Goal: Transaction & Acquisition: Purchase product/service

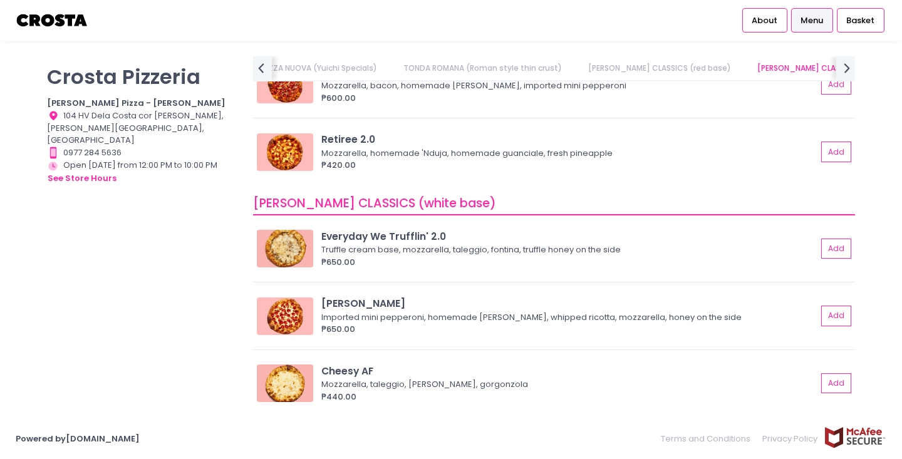
scroll to position [522, 0]
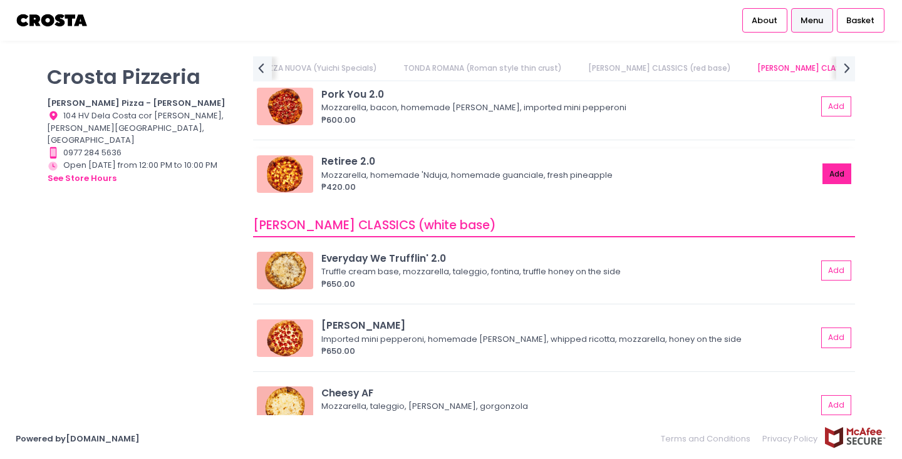
click at [838, 172] on button "Add" at bounding box center [836, 173] width 29 height 21
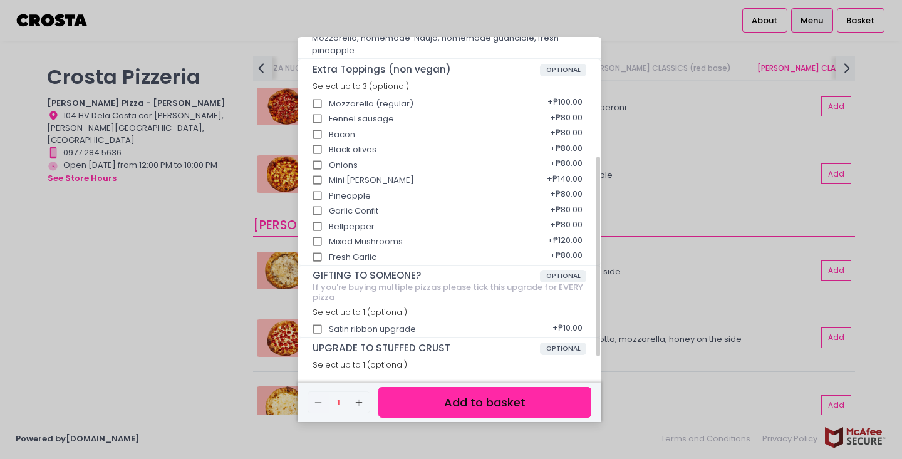
scroll to position [223, 0]
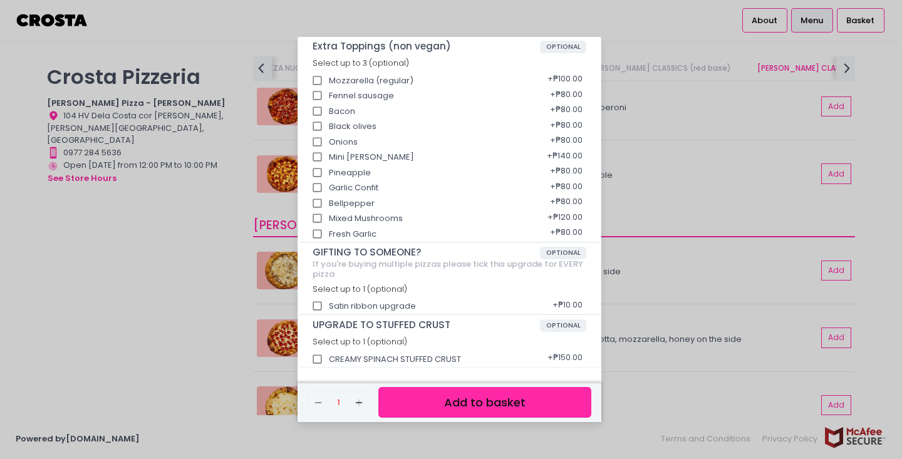
click at [477, 405] on button "Add to basket" at bounding box center [484, 402] width 213 height 31
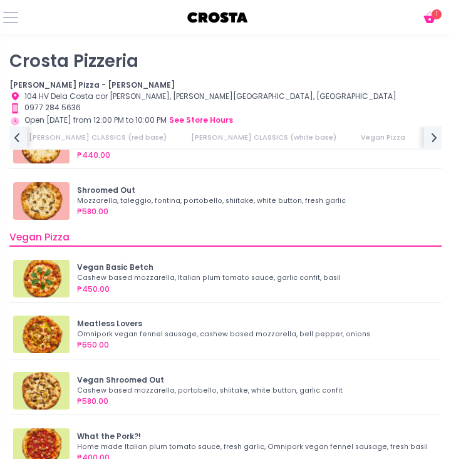
scroll to position [775, 0]
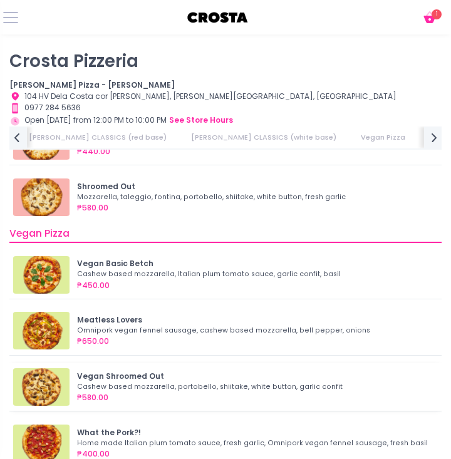
click at [165, 383] on div "Cashew based mozzarella, portobello, shiitake, white button, garlic confit" at bounding box center [253, 387] width 353 height 10
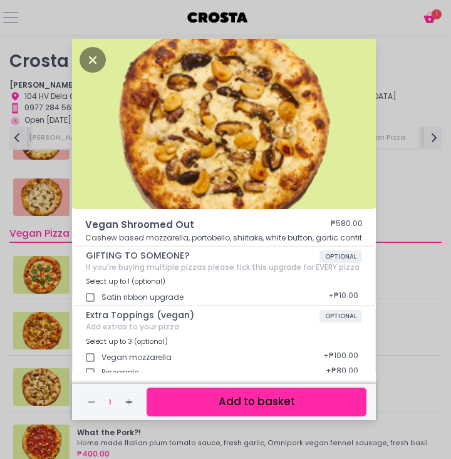
click at [190, 402] on button "Add to basket" at bounding box center [257, 402] width 220 height 28
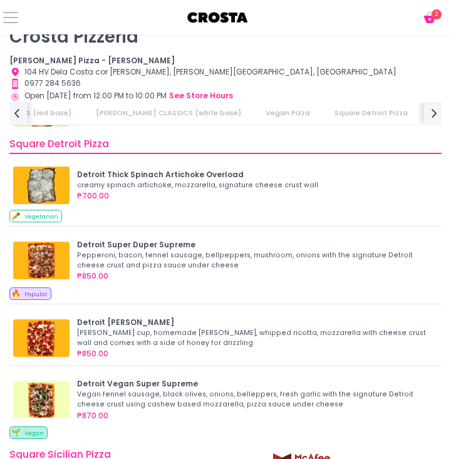
scroll to position [1086, 0]
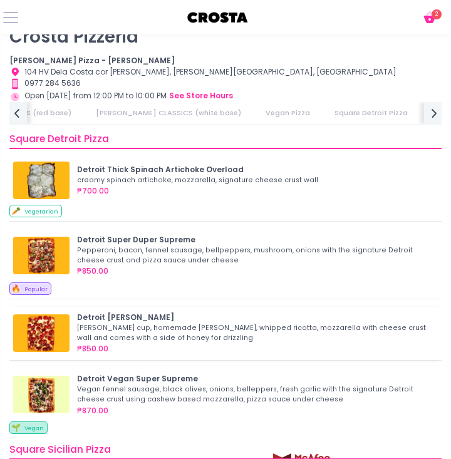
click at [122, 334] on div "[PERSON_NAME] cup, homemade [PERSON_NAME], whipped ricotta, mozzarella with che…" at bounding box center [253, 333] width 353 height 20
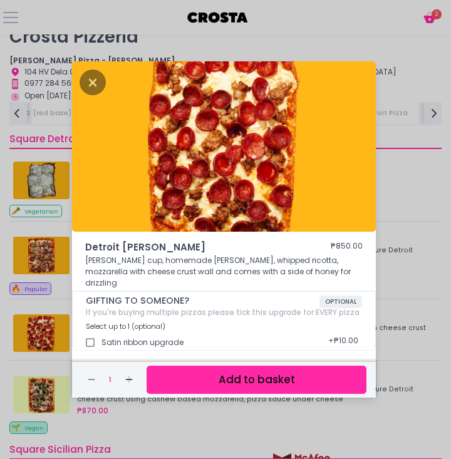
click at [181, 379] on button "Add to basket" at bounding box center [257, 380] width 220 height 28
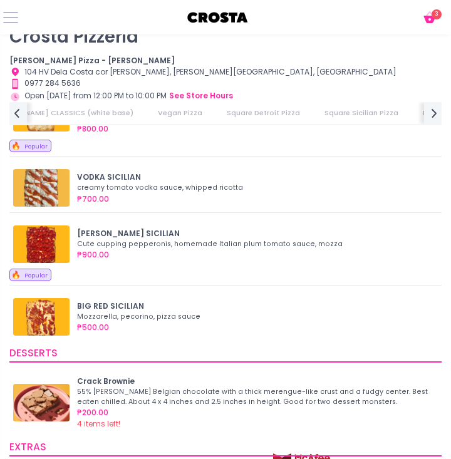
scroll to position [1554, 0]
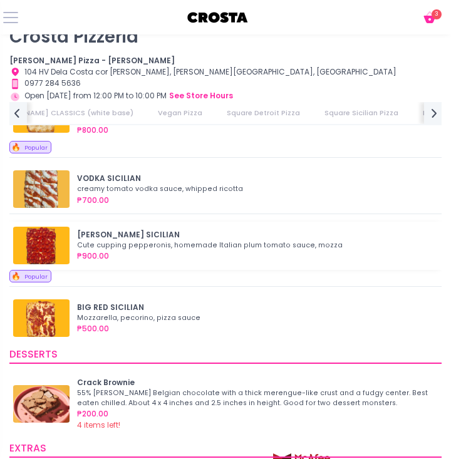
click at [147, 254] on div "₱900.00" at bounding box center [255, 256] width 357 height 11
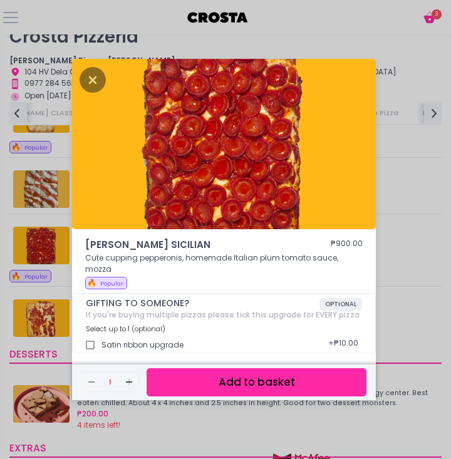
click at [209, 374] on button "Add to basket" at bounding box center [257, 382] width 220 height 28
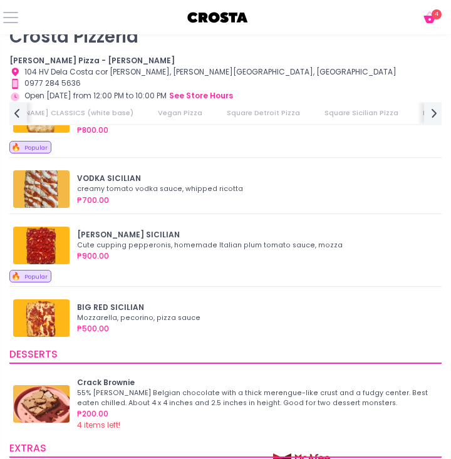
click at [433, 16] on span "4" at bounding box center [437, 14] width 10 height 10
click at [426, 21] on icon at bounding box center [429, 20] width 12 height 8
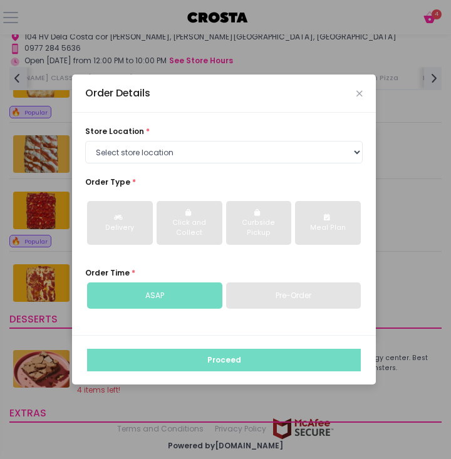
scroll to position [0, 0]
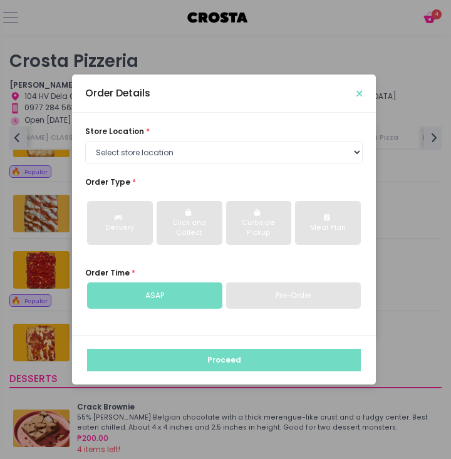
click at [359, 91] on icon "Close" at bounding box center [359, 94] width 6 height 8
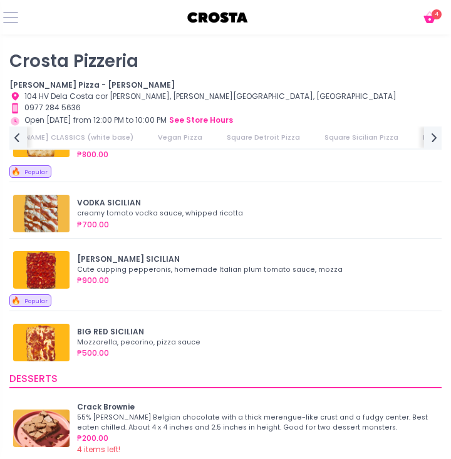
click at [432, 23] on icon "Cart Created with Sketch." at bounding box center [429, 17] width 15 height 15
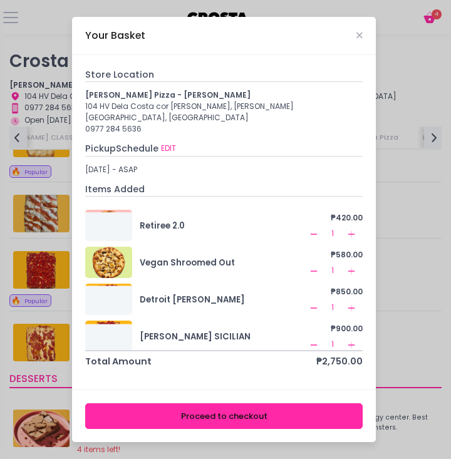
scroll to position [8, 0]
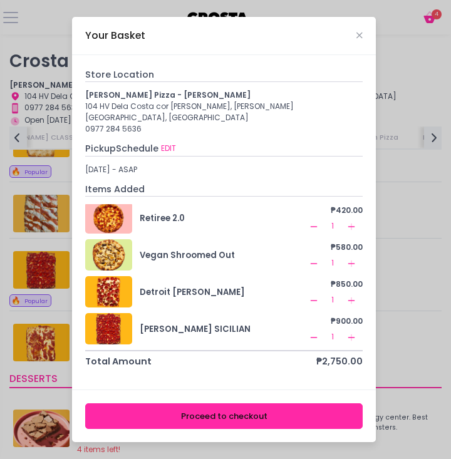
click at [312, 296] on icon "Remove Created with Sketch." at bounding box center [314, 301] width 10 height 10
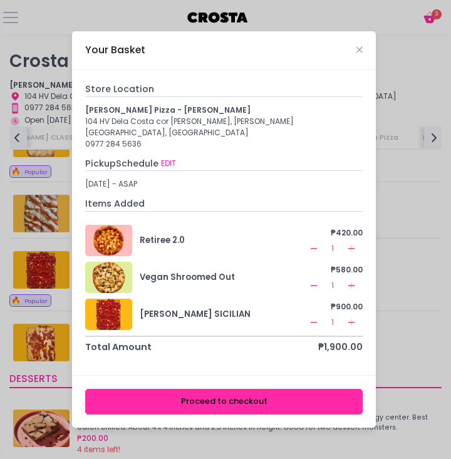
scroll to position [0, 0]
click at [410, 200] on div "Your Basket Store Location [PERSON_NAME] Pizza - [PERSON_NAME] 104 HV Dela Cost…" at bounding box center [225, 229] width 451 height 459
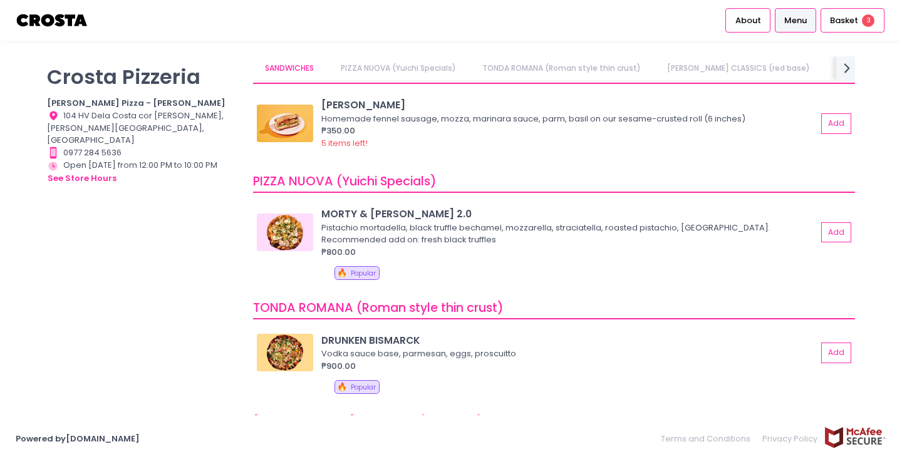
scroll to position [314, 0]
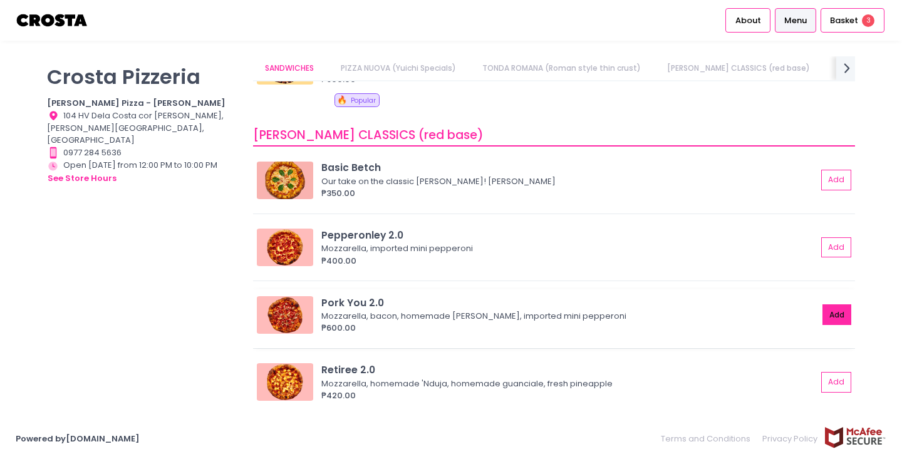
click at [830, 313] on button "Add" at bounding box center [836, 314] width 29 height 21
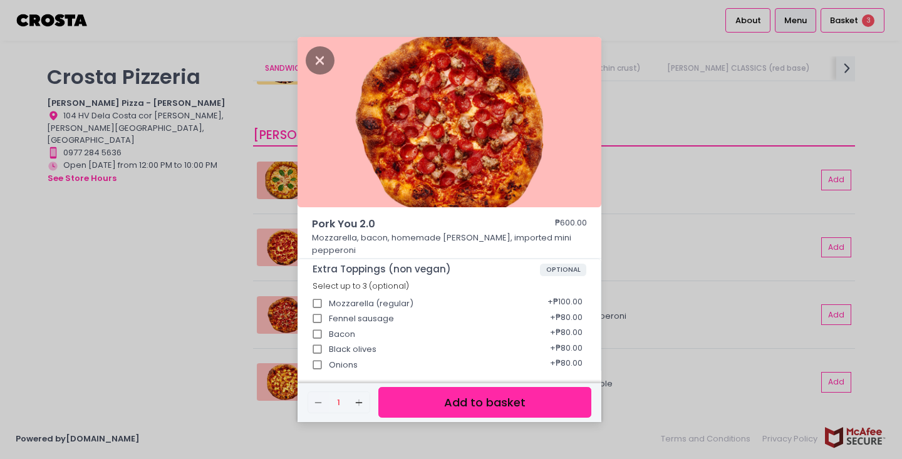
click at [442, 404] on button "Add to basket" at bounding box center [484, 402] width 213 height 31
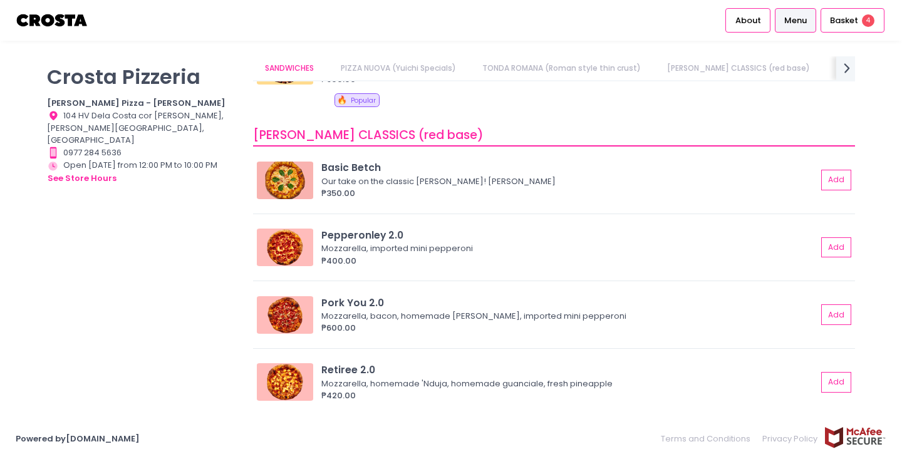
scroll to position [0, 0]
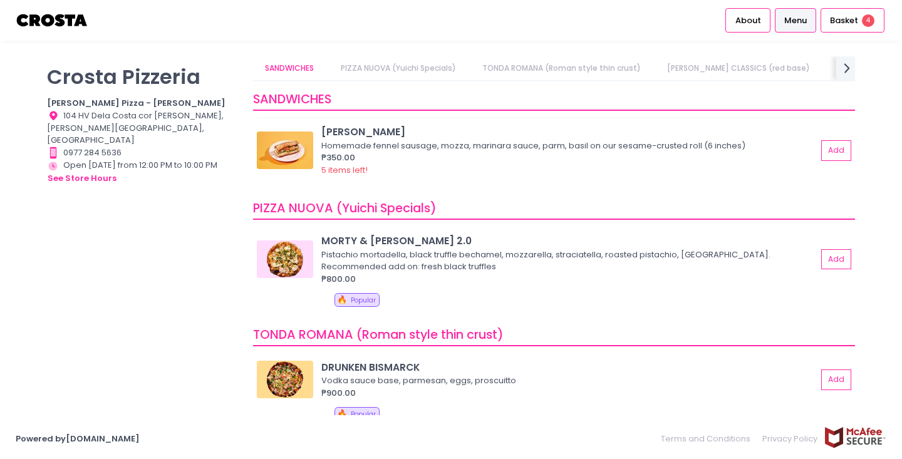
click at [292, 153] on img at bounding box center [285, 151] width 56 height 38
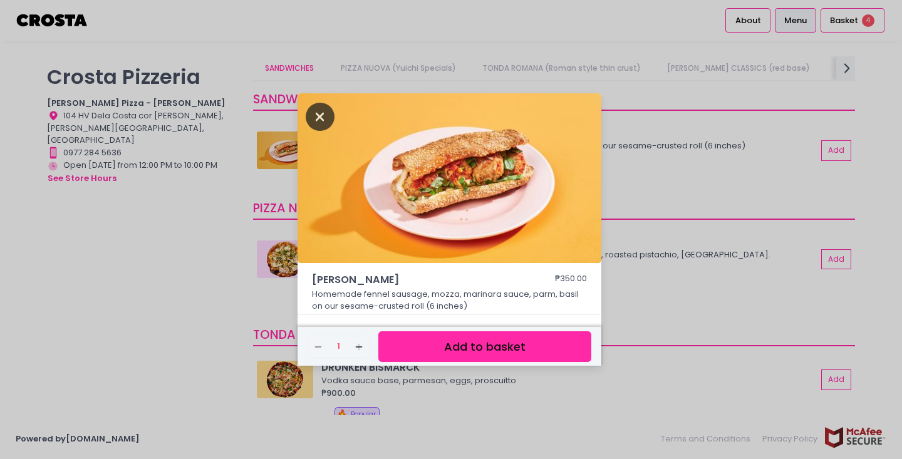
click at [321, 115] on icon "Close" at bounding box center [320, 117] width 29 height 28
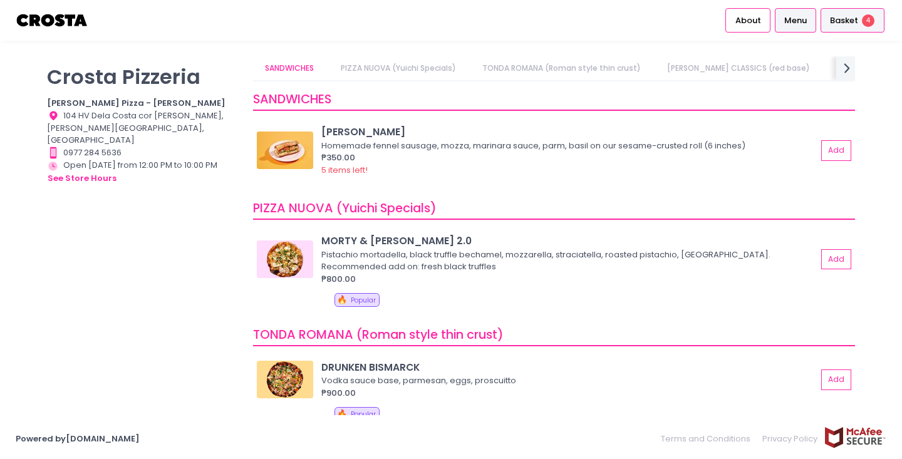
click at [846, 26] on span "Basket" at bounding box center [844, 20] width 28 height 13
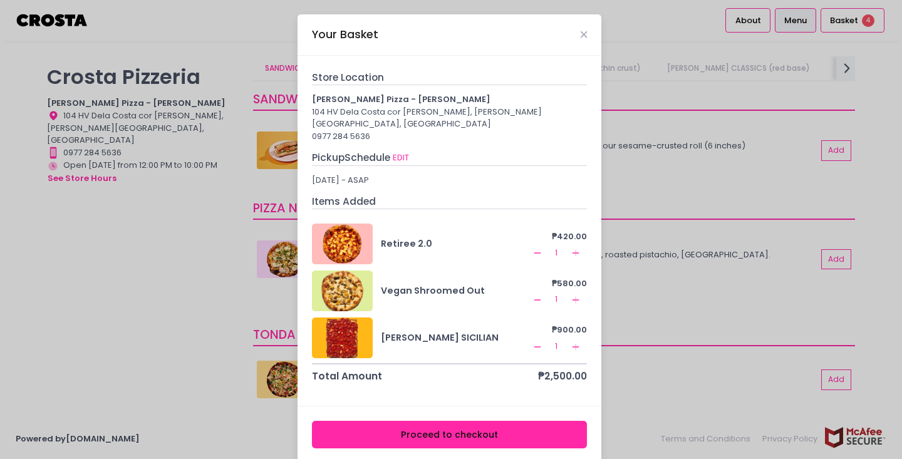
scroll to position [6, 0]
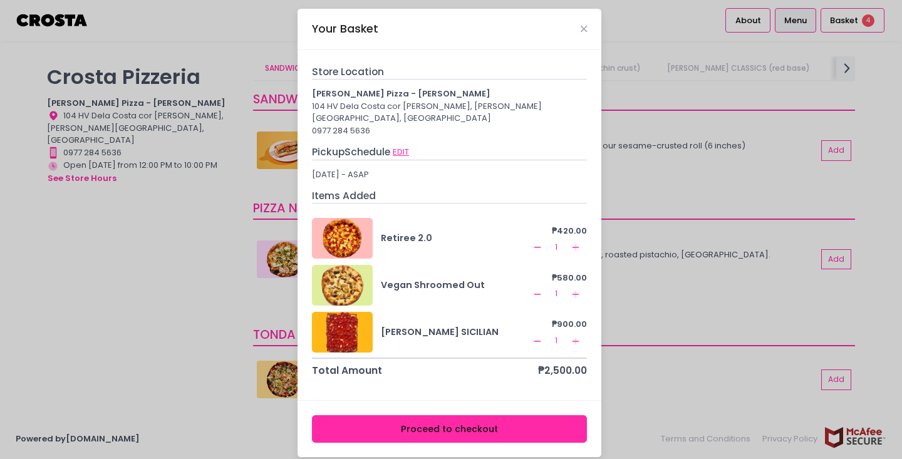
click at [403, 145] on button "EDIT" at bounding box center [401, 152] width 18 height 14
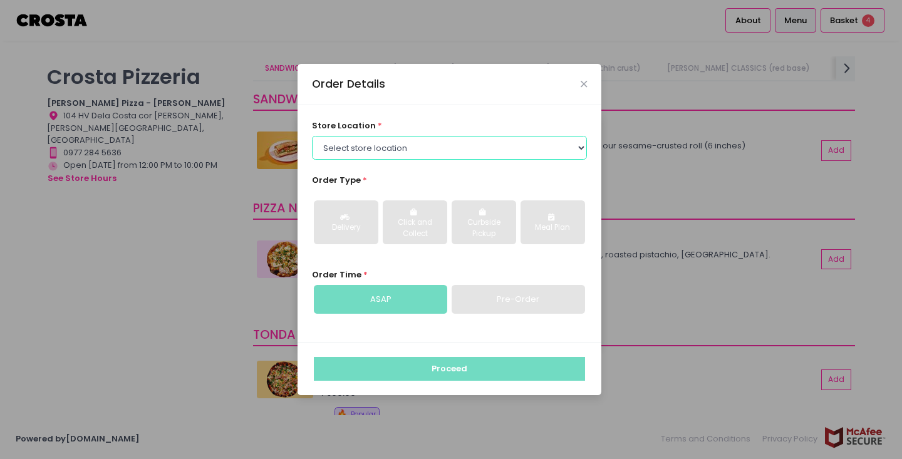
click at [405, 150] on select "Select store location [PERSON_NAME] Pizza - [PERSON_NAME] Pizza - [GEOGRAPHIC_D…" at bounding box center [450, 148] width 276 height 24
select select "5fabb2e53664a8677beaeb89"
click at [312, 136] on select "Select store location [PERSON_NAME] Pizza - [PERSON_NAME] Pizza - [GEOGRAPHIC_D…" at bounding box center [450, 148] width 276 height 24
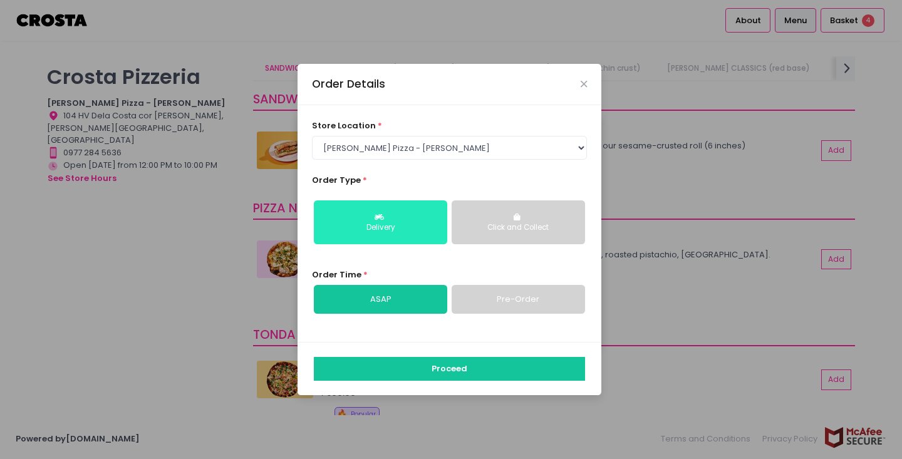
click at [378, 218] on icon "button" at bounding box center [381, 218] width 13 height 8
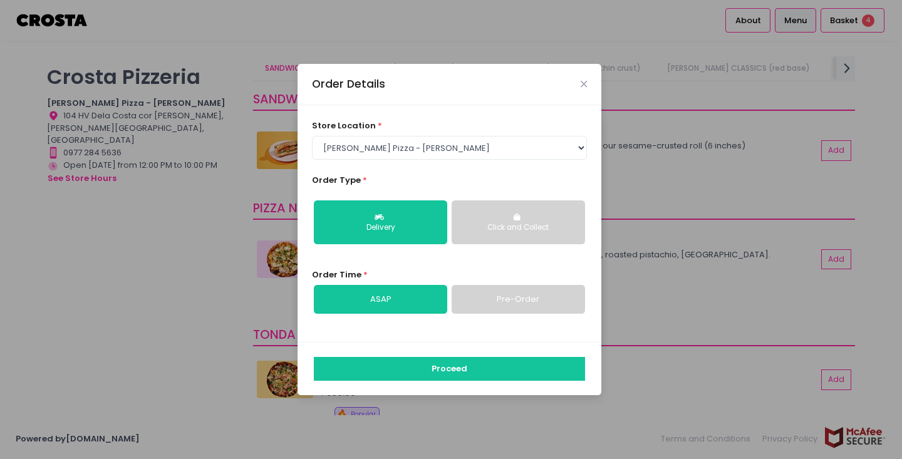
click at [495, 308] on link "Pre-Order" at bounding box center [518, 299] width 133 height 29
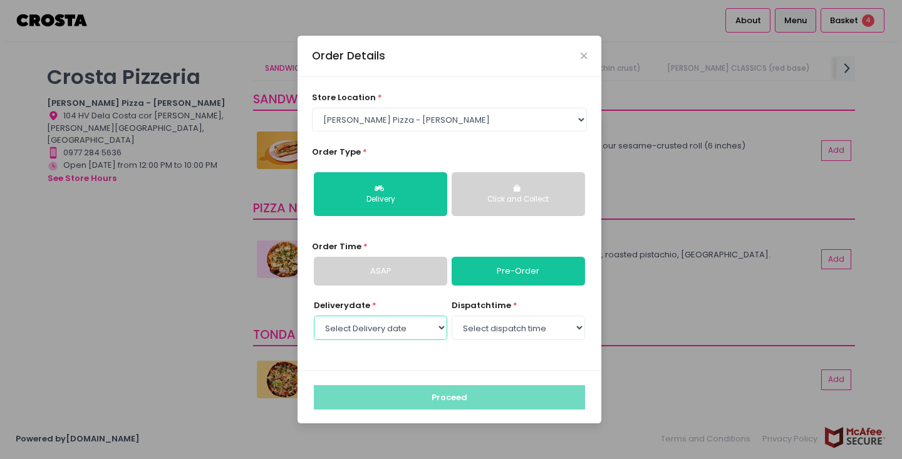
click at [419, 328] on select "Select Delivery date [DATE] [DATE] [DATE] [DATE] [DATE] [DATE]" at bounding box center [380, 328] width 133 height 24
select select "[DATE]"
click at [314, 316] on select "Select Delivery date [DATE] [DATE] [DATE] [DATE] [DATE] [DATE]" at bounding box center [380, 328] width 133 height 24
click at [491, 327] on select "Select dispatch time 12:00 PM - 12:30 PM 12:30 PM - 01:00 PM 01:00 PM - 01:30 P…" at bounding box center [518, 328] width 133 height 24
select select "15:00"
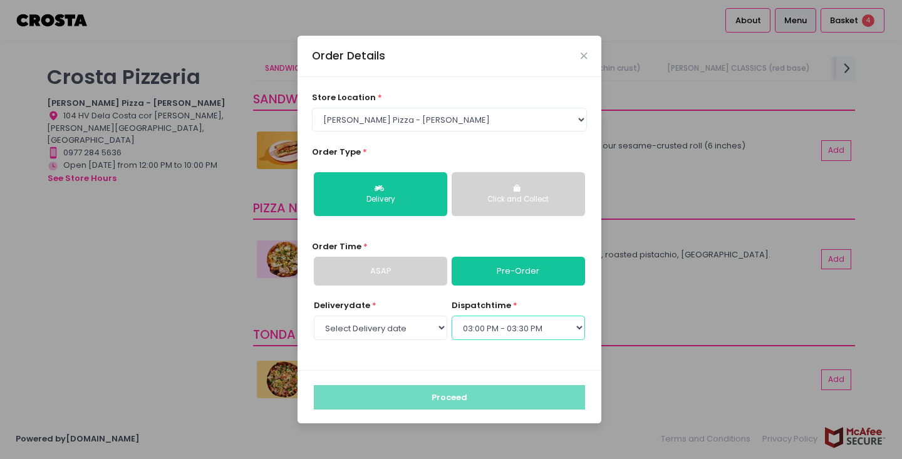
click at [452, 316] on select "Select dispatch time 12:00 PM - 12:30 PM 12:30 PM - 01:00 PM 01:00 PM - 01:30 P…" at bounding box center [518, 328] width 133 height 24
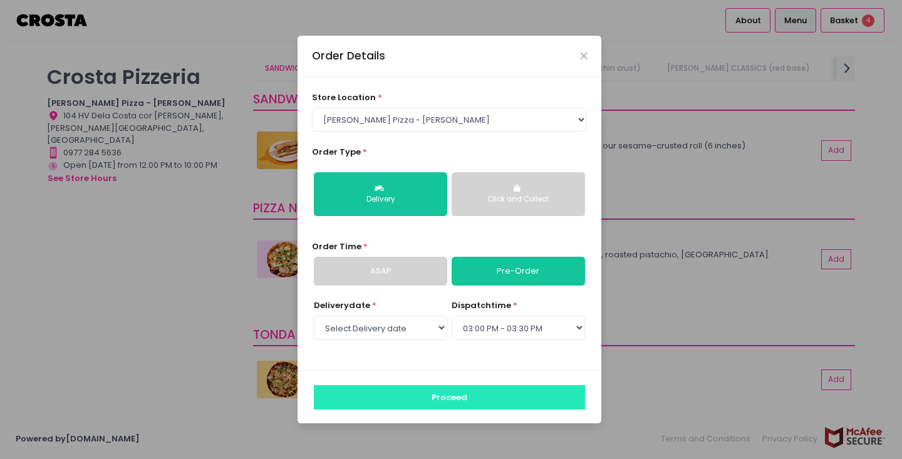
click at [452, 393] on button "Proceed" at bounding box center [449, 397] width 271 height 24
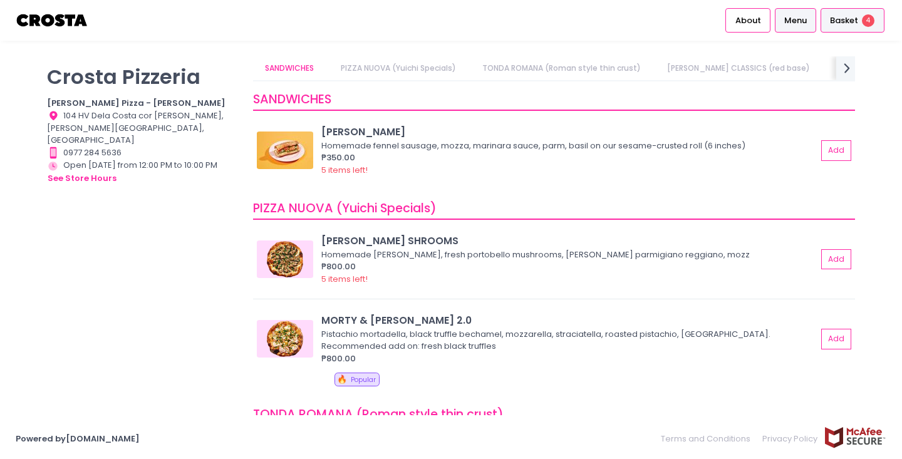
click at [841, 21] on span "Basket" at bounding box center [844, 20] width 28 height 13
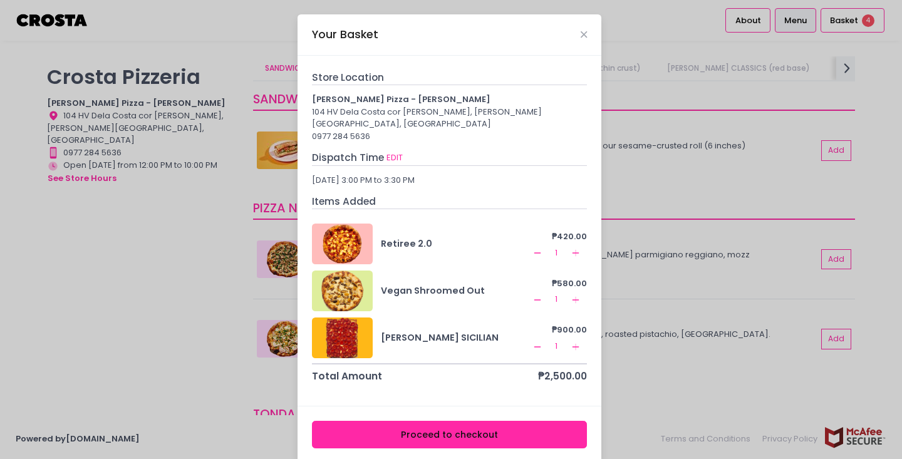
click at [390, 115] on div "104 HV Dela Costa cor [PERSON_NAME], [PERSON_NAME][GEOGRAPHIC_DATA], [GEOGRAPHI…" at bounding box center [450, 118] width 276 height 24
click at [388, 130] on div "0977 284 5636" at bounding box center [450, 136] width 276 height 13
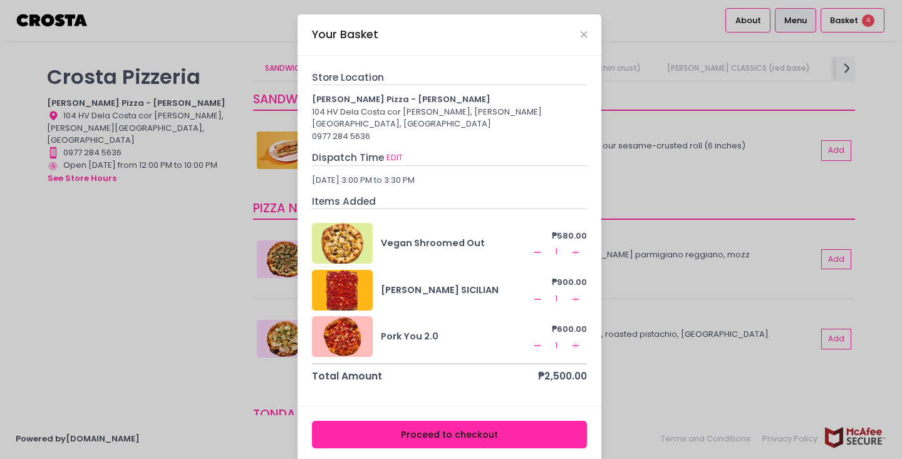
click at [445, 423] on button "Proceed to checkout" at bounding box center [450, 435] width 276 height 28
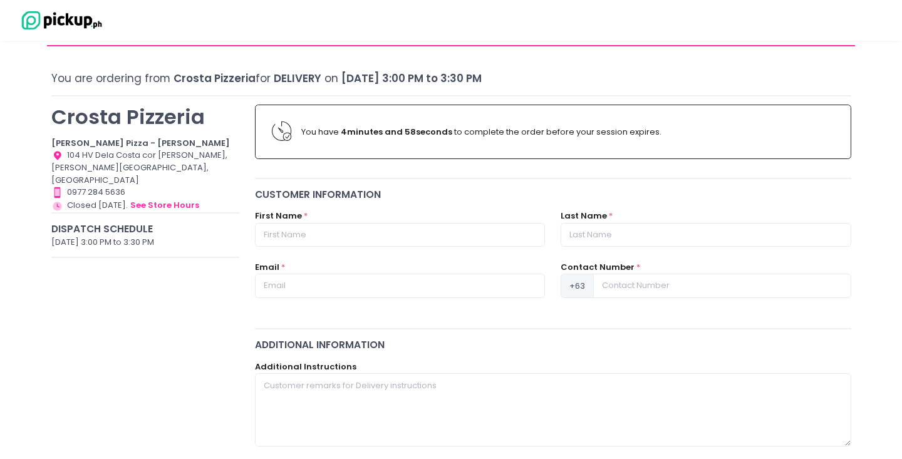
scroll to position [41, 0]
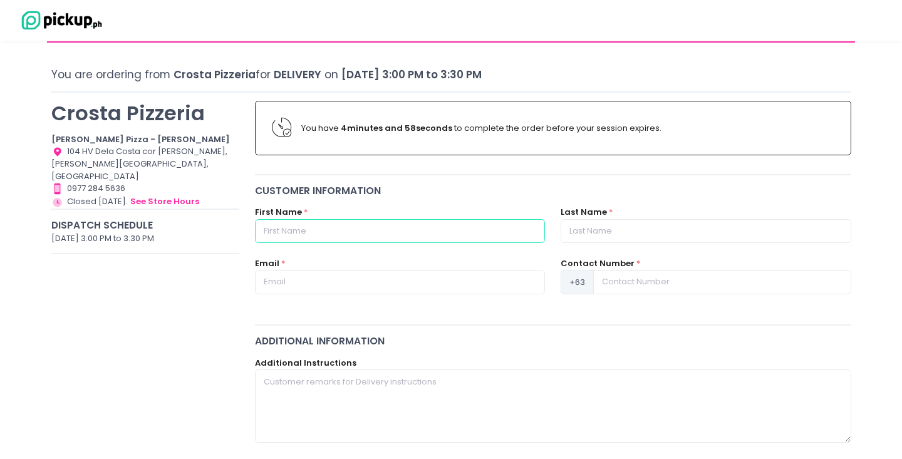
click at [377, 222] on input "text" at bounding box center [400, 231] width 290 height 24
type input "[PERSON_NAME]"
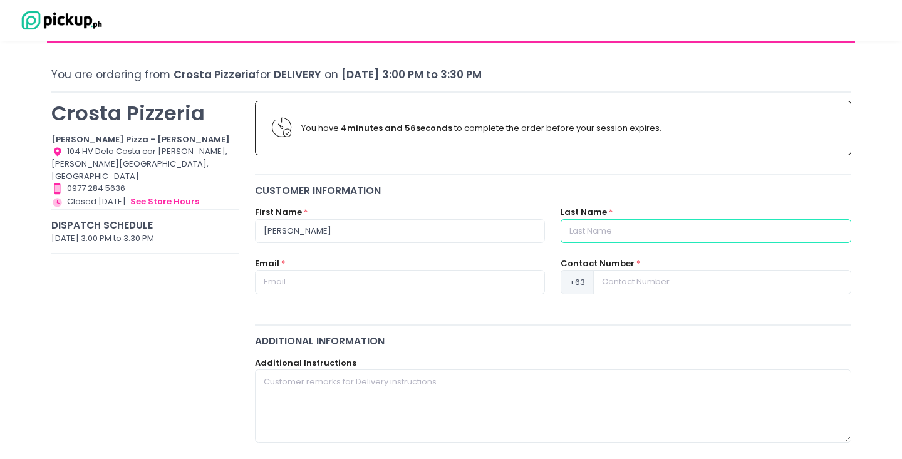
type input "[PERSON_NAME]"
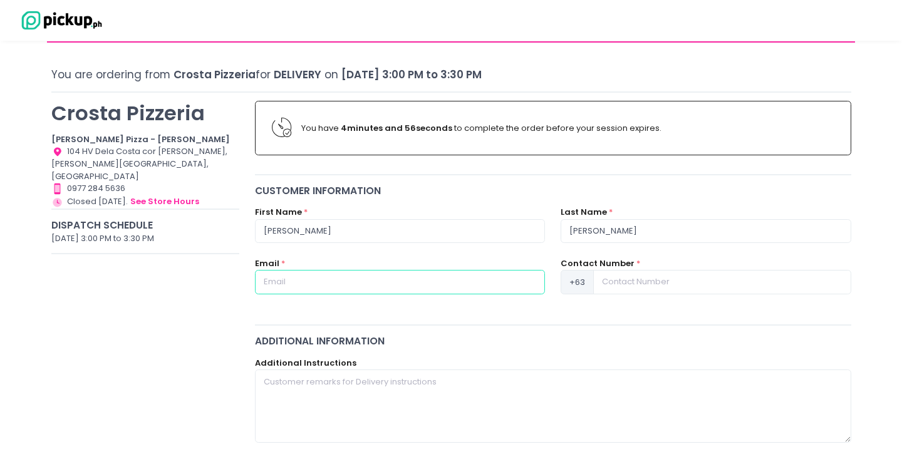
type input "[EMAIL_ADDRESS][DOMAIN_NAME]"
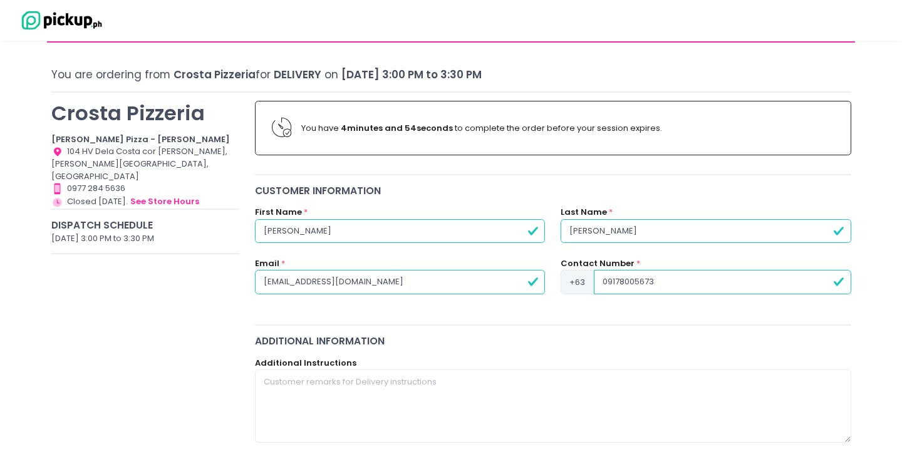
click at [606, 281] on input "09178005673" at bounding box center [722, 282] width 257 height 24
type input "9178005673"
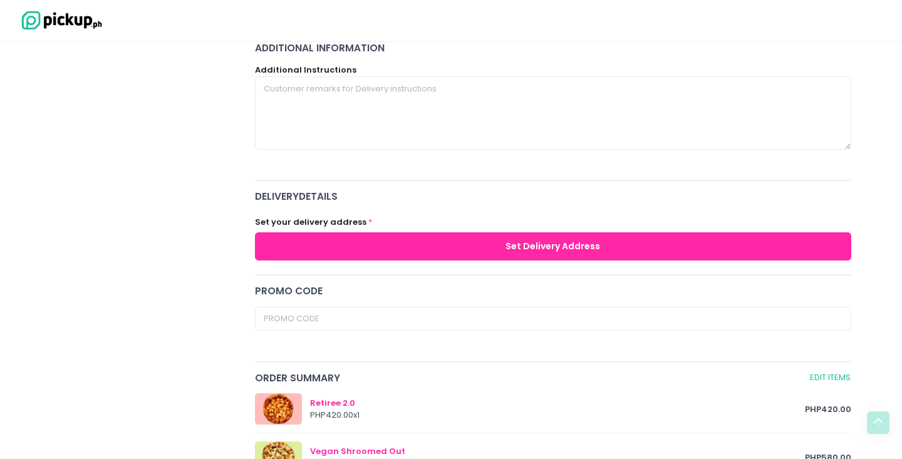
scroll to position [356, 0]
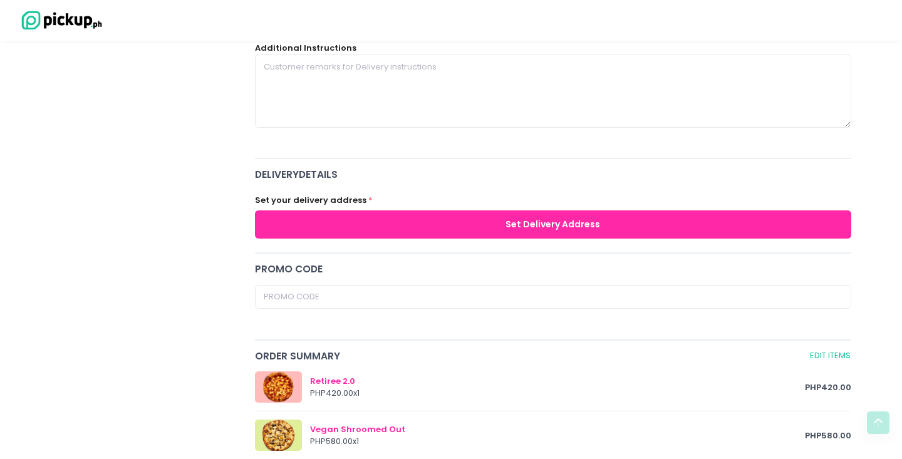
click at [411, 220] on button "Set Delivery Address" at bounding box center [553, 224] width 596 height 28
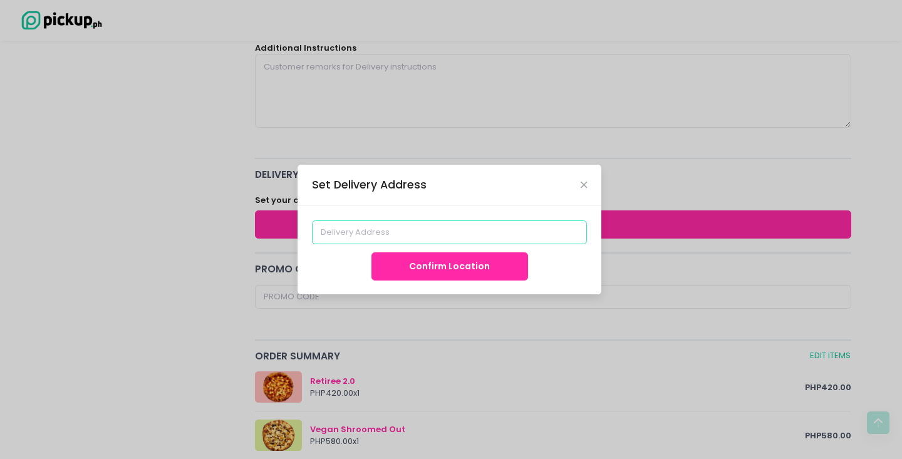
click at [410, 227] on input at bounding box center [450, 232] width 276 height 24
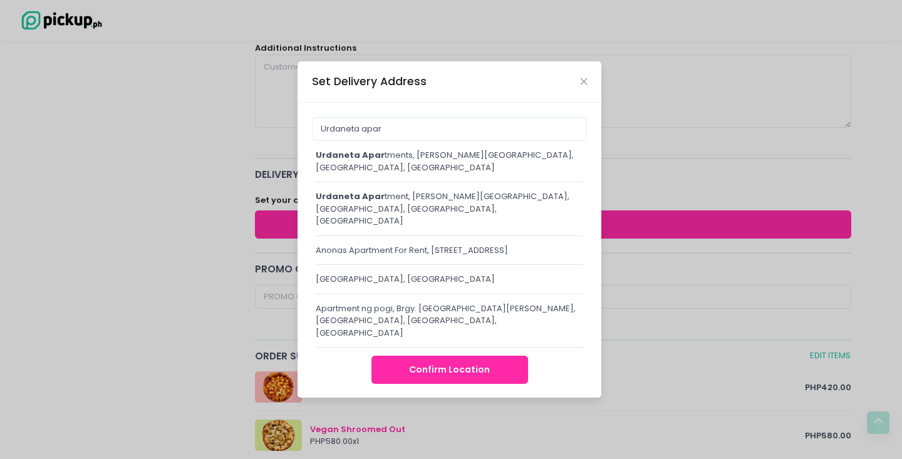
click at [410, 167] on div "Urdaneta apar tments, [PERSON_NAME][GEOGRAPHIC_DATA], [GEOGRAPHIC_DATA], [GEOGR…" at bounding box center [449, 161] width 267 height 24
type input "Urdaneta Apartments, [PERSON_NAME][GEOGRAPHIC_DATA], [GEOGRAPHIC_DATA], [GEOGRA…"
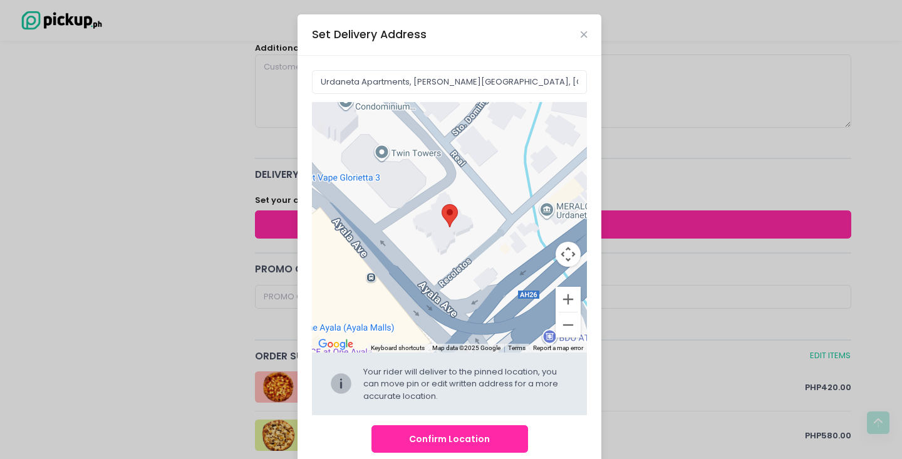
click at [455, 438] on button "Confirm Location" at bounding box center [449, 439] width 157 height 28
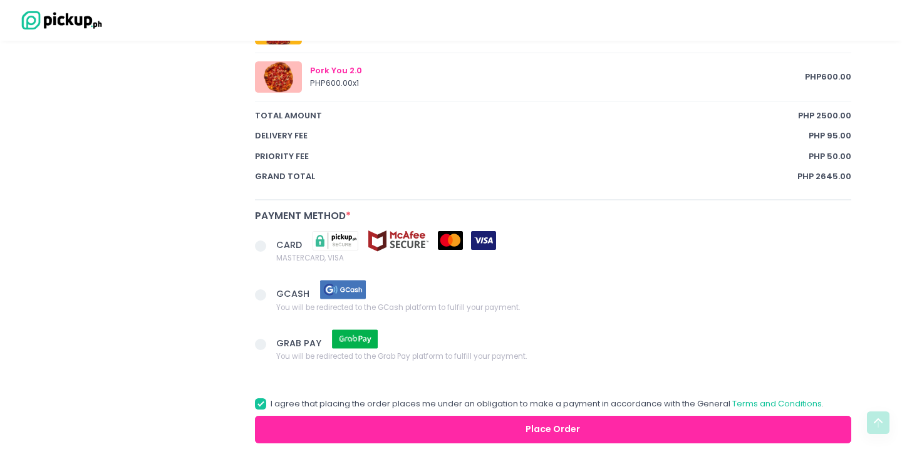
scroll to position [923, 0]
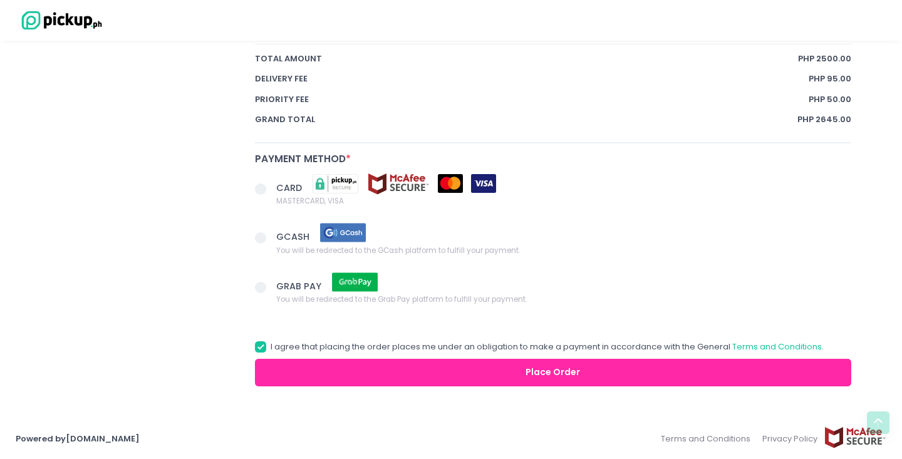
click at [344, 235] on img at bounding box center [343, 233] width 63 height 22
click at [279, 235] on input "GCASH You will be redirected to the GCash platform to fulfill your payment." at bounding box center [275, 236] width 8 height 8
radio input "true"
click at [287, 187] on span "CARD" at bounding box center [290, 187] width 28 height 13
click at [279, 187] on input "CARD MASTERCARD, VISA" at bounding box center [275, 187] width 8 height 8
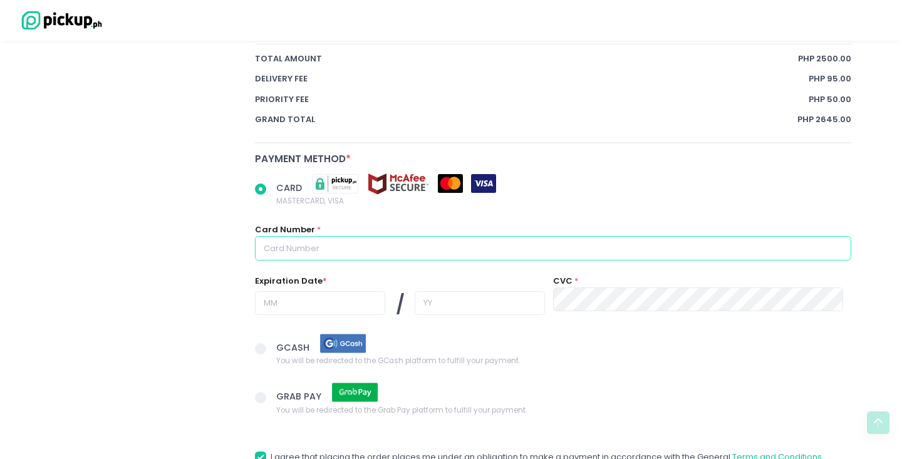
click at [486, 248] on input "text" at bounding box center [553, 248] width 596 height 24
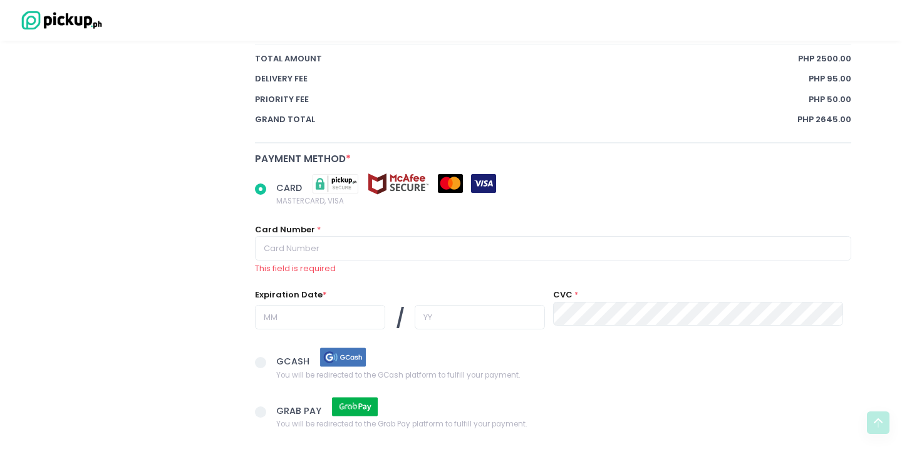
radio input "true"
type input "[CREDIT_CARD_NUMBER]"
type input "03"
type input "27"
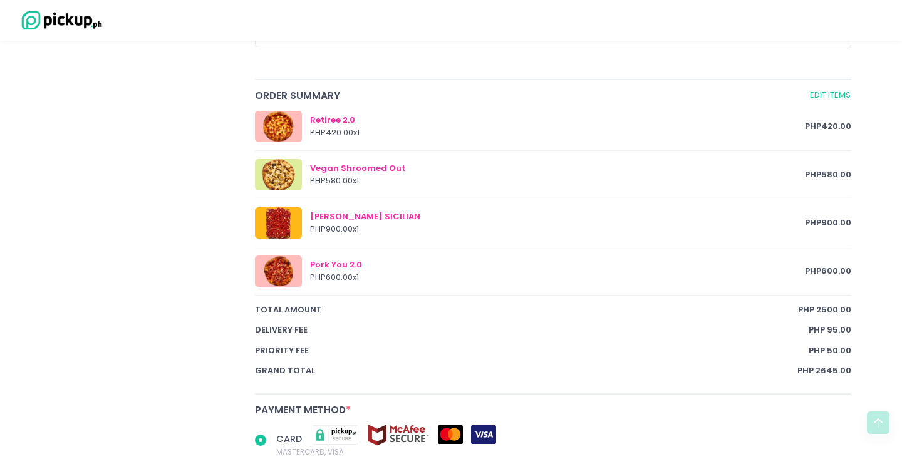
scroll to position [682, 0]
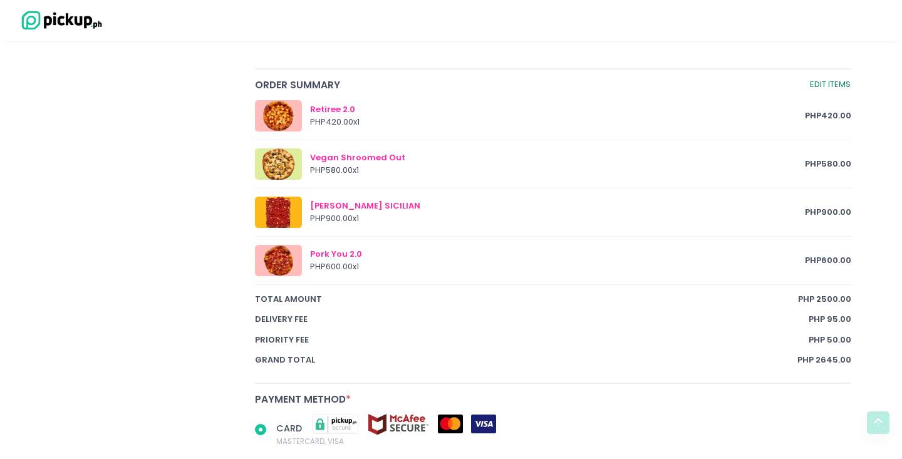
radio input "true"
click at [838, 78] on link "Edit Items" at bounding box center [830, 85] width 42 height 14
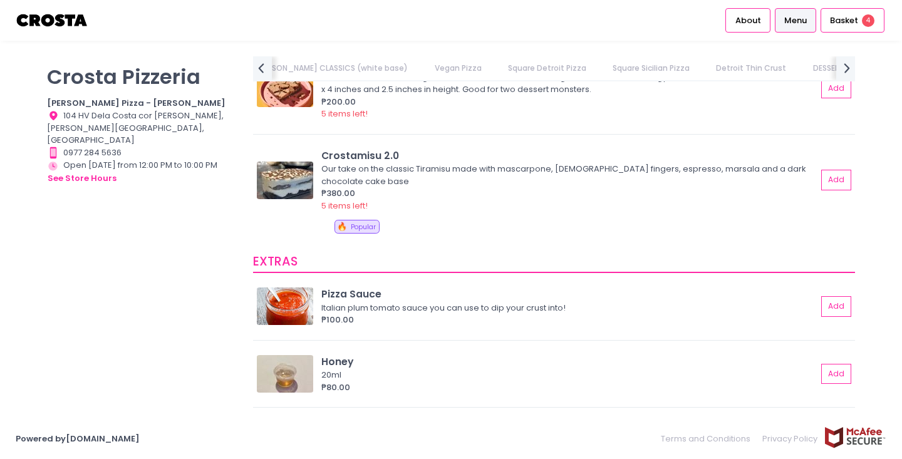
scroll to position [2379, 0]
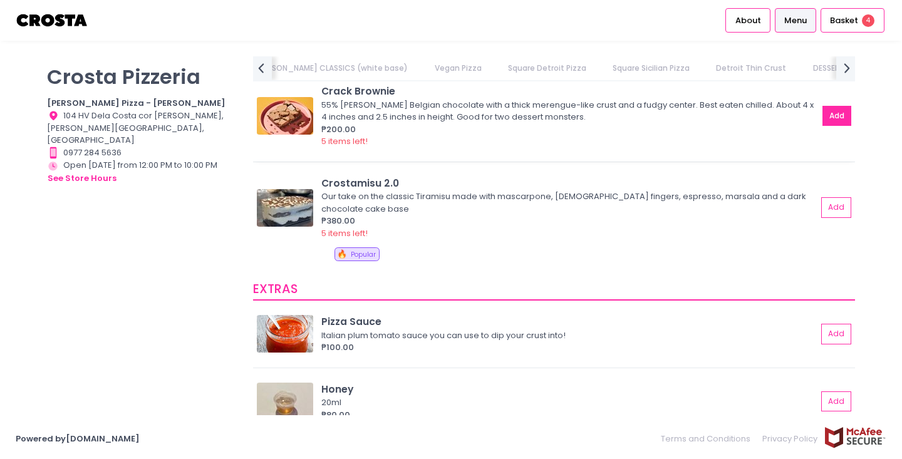
click at [831, 110] on button "Add" at bounding box center [836, 116] width 29 height 21
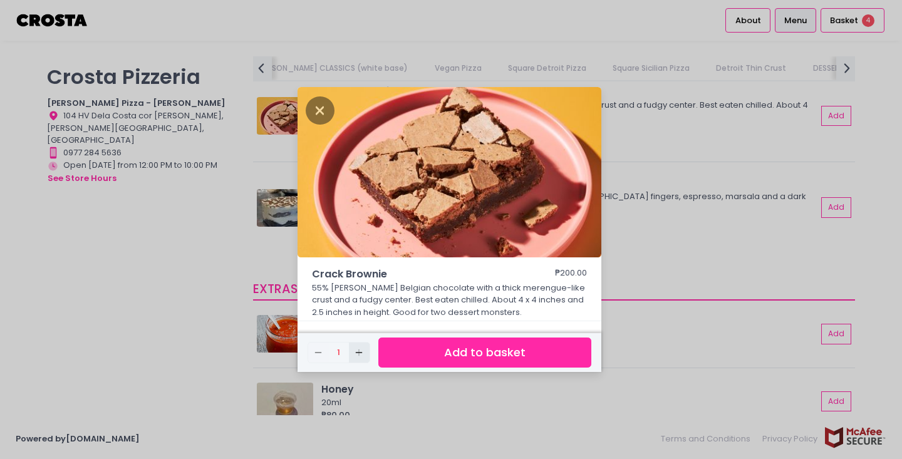
click at [357, 349] on icon "Add Created with Sketch." at bounding box center [359, 353] width 10 height 10
click at [443, 353] on button "Add to basket" at bounding box center [484, 353] width 213 height 31
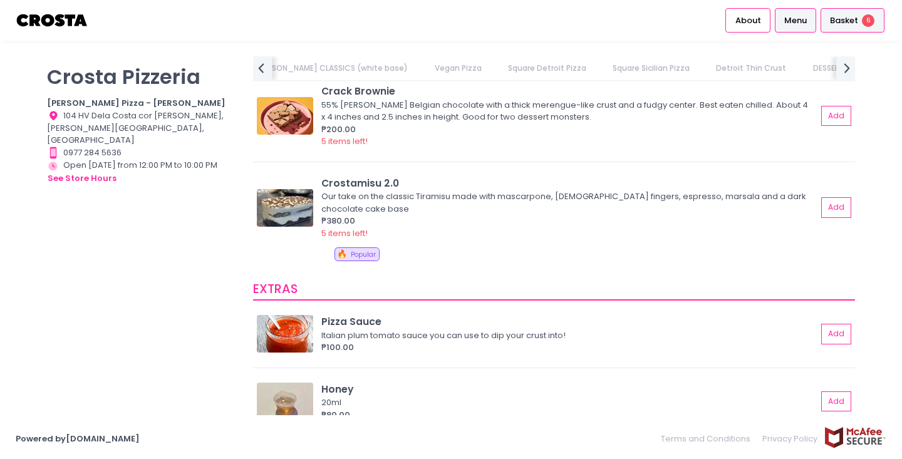
click at [839, 24] on span "Basket" at bounding box center [844, 20] width 28 height 13
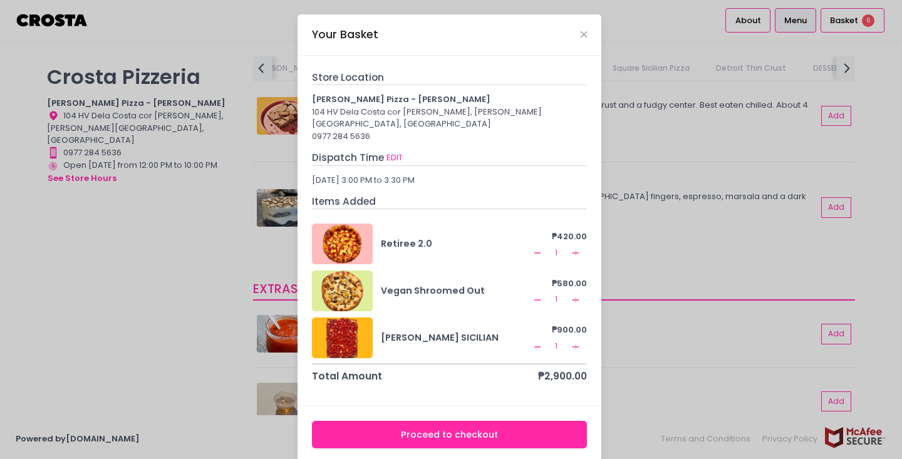
scroll to position [94, 0]
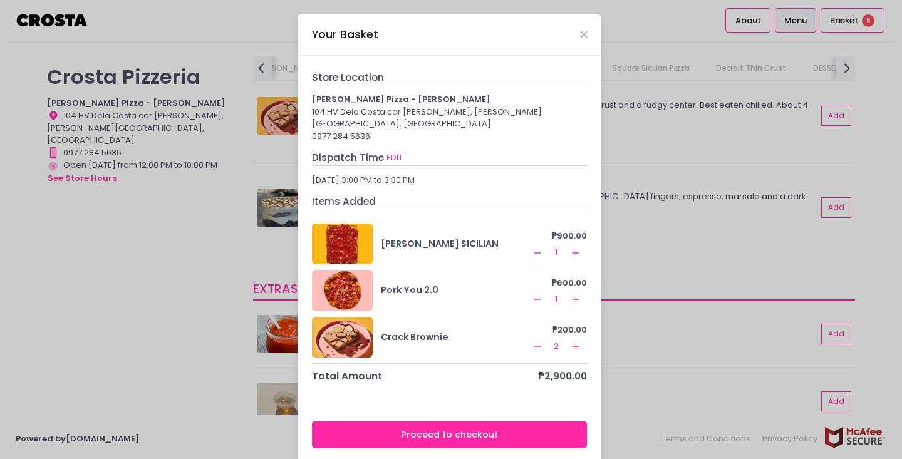
click at [487, 432] on button "Proceed to checkout" at bounding box center [450, 435] width 276 height 28
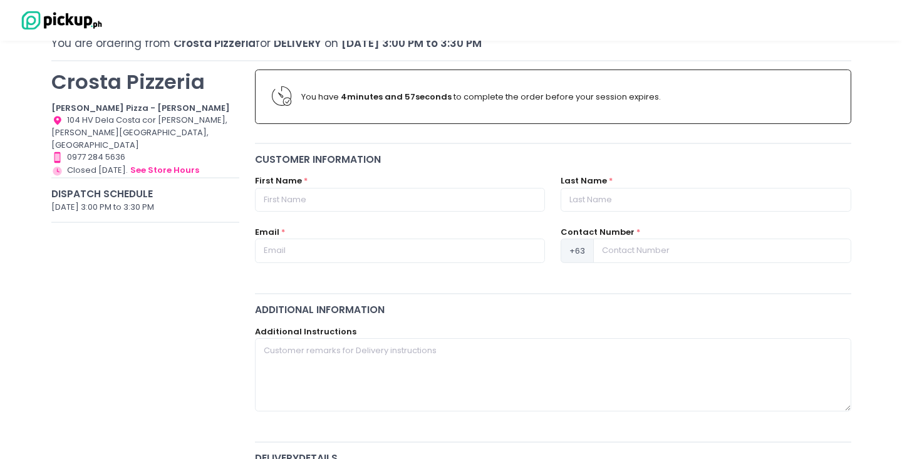
scroll to position [73, 0]
click at [465, 198] on input "text" at bounding box center [400, 199] width 290 height 24
type input "[PERSON_NAME]"
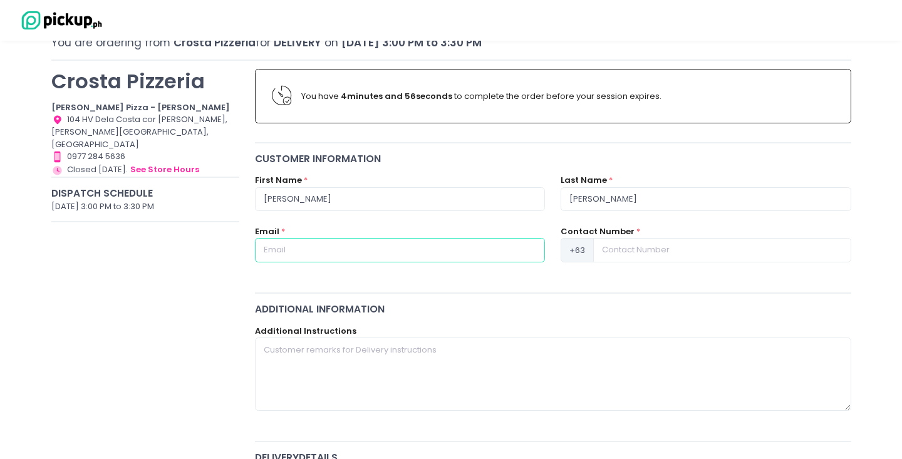
type input "[EMAIL_ADDRESS][DOMAIN_NAME]"
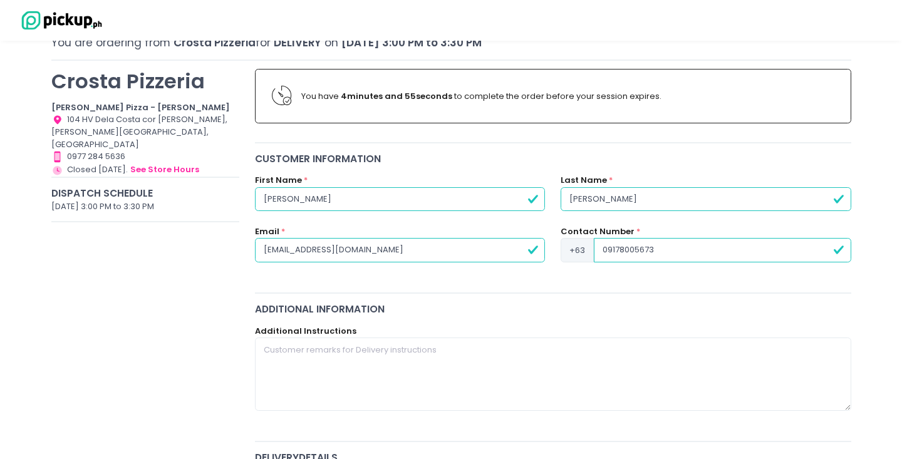
click at [606, 251] on input "09178005673" at bounding box center [722, 250] width 257 height 24
type input "9178005673"
click at [599, 304] on div "Additional Information" at bounding box center [553, 309] width 596 height 14
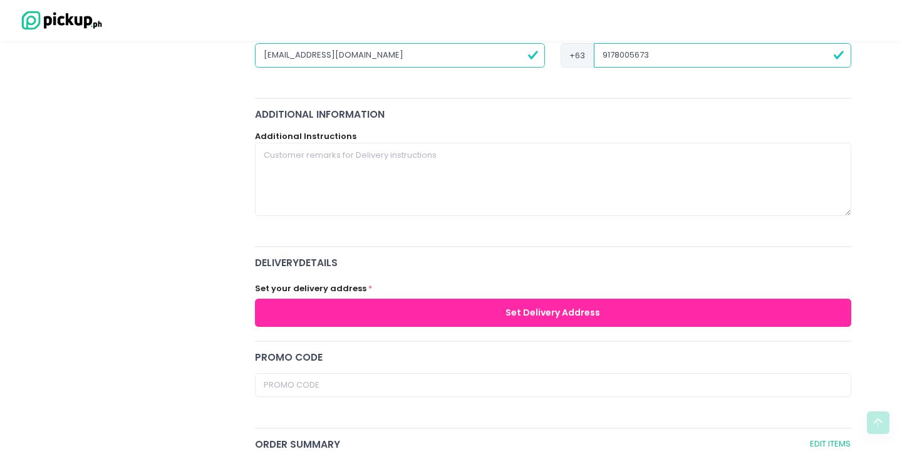
scroll to position [269, 0]
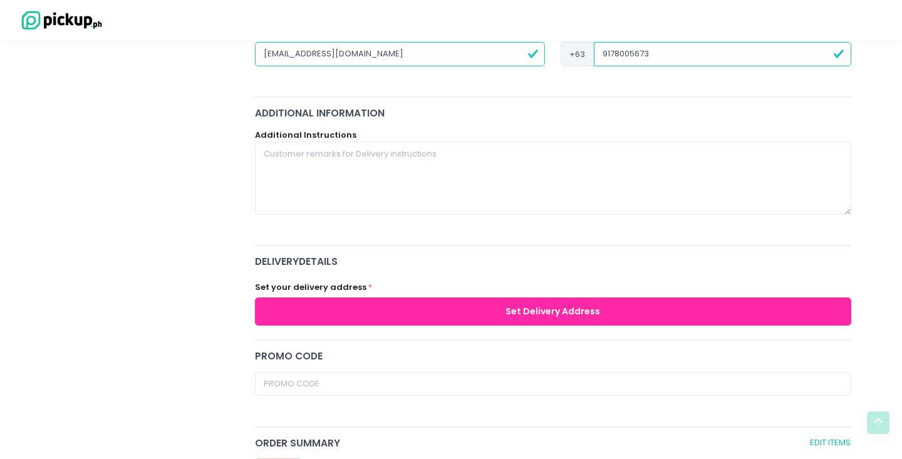
click at [599, 304] on button "Set Delivery Address" at bounding box center [553, 311] width 596 height 28
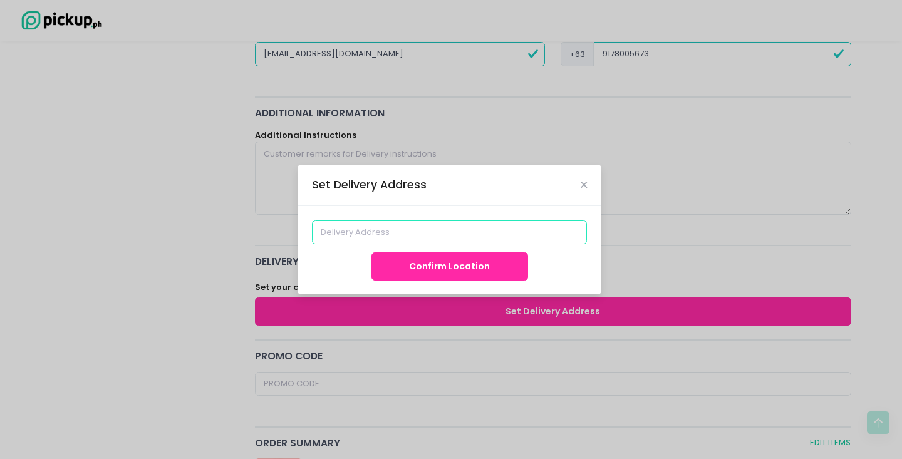
click at [438, 240] on input at bounding box center [450, 232] width 276 height 24
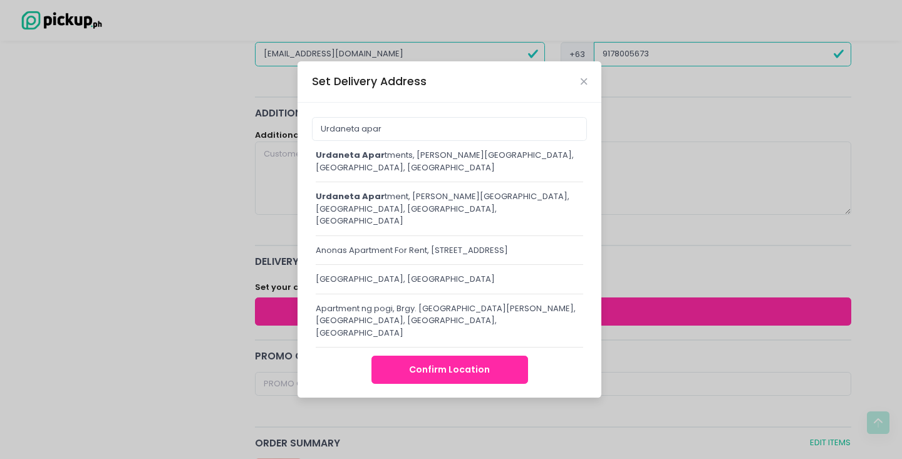
click at [405, 167] on div "Urdaneta apar tments, [PERSON_NAME][GEOGRAPHIC_DATA], [GEOGRAPHIC_DATA], [GEOGR…" at bounding box center [449, 161] width 267 height 24
type input "Urdaneta Apartments, [PERSON_NAME][GEOGRAPHIC_DATA], [GEOGRAPHIC_DATA], [GEOGRA…"
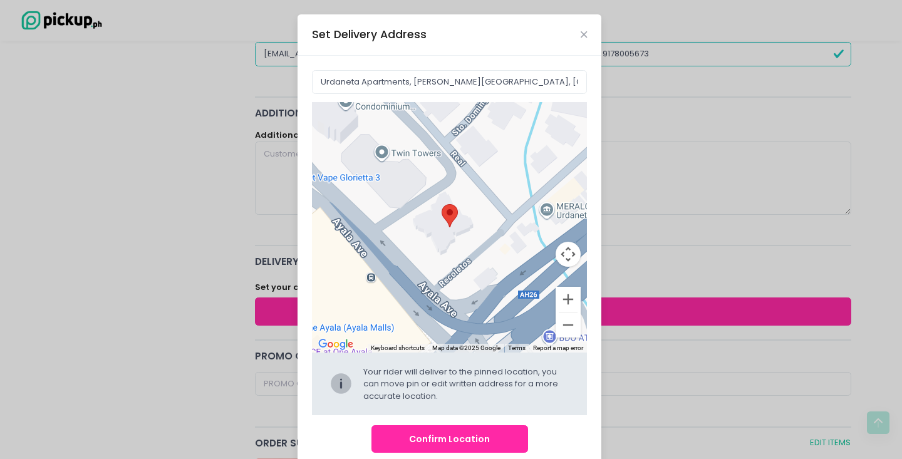
click at [452, 435] on button "Confirm Location" at bounding box center [449, 439] width 157 height 28
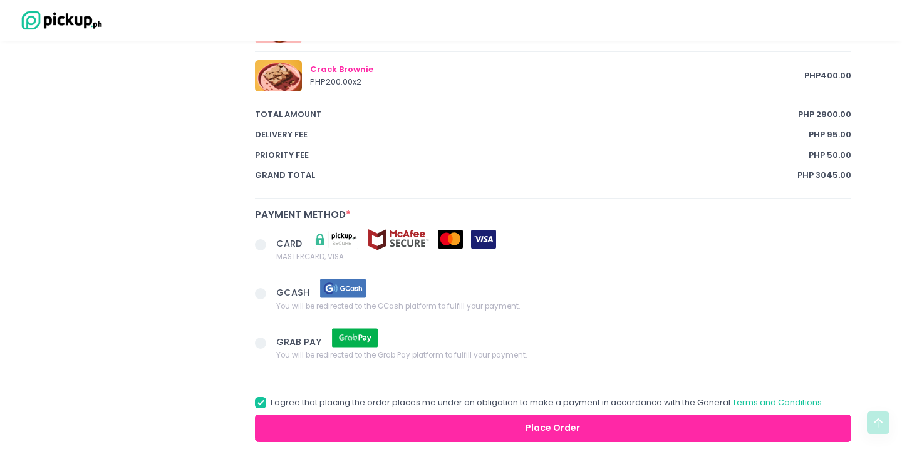
scroll to position [971, 0]
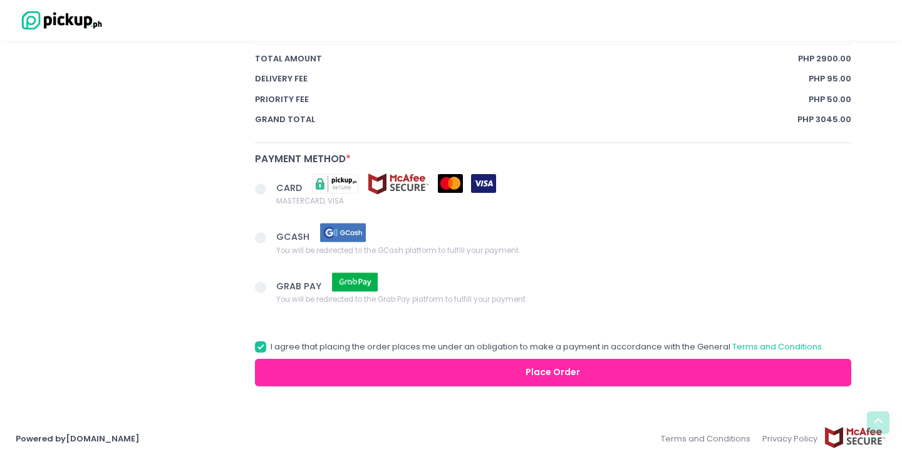
click at [265, 194] on span at bounding box center [265, 191] width 21 height 18
click at [271, 191] on input "CARD MASTERCARD, VISA" at bounding box center [275, 187] width 8 height 8
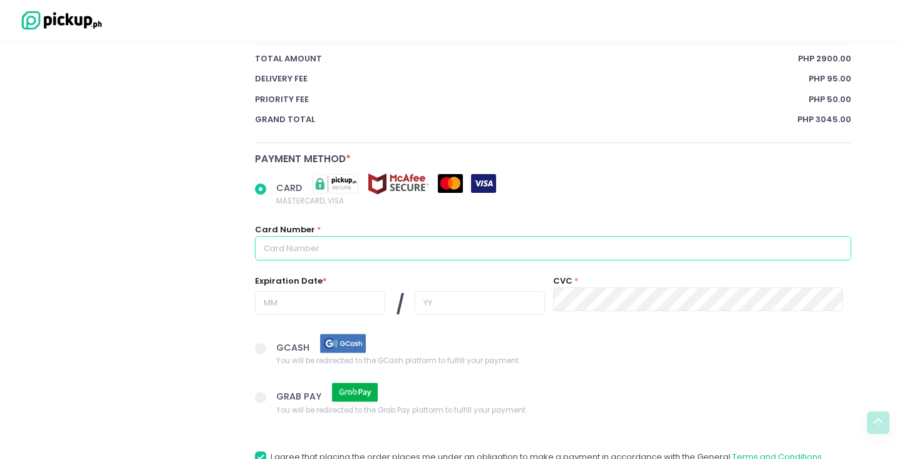
radio input "true"
click at [301, 251] on input "text" at bounding box center [553, 248] width 596 height 24
type input "[CREDIT_CARD_NUMBER]"
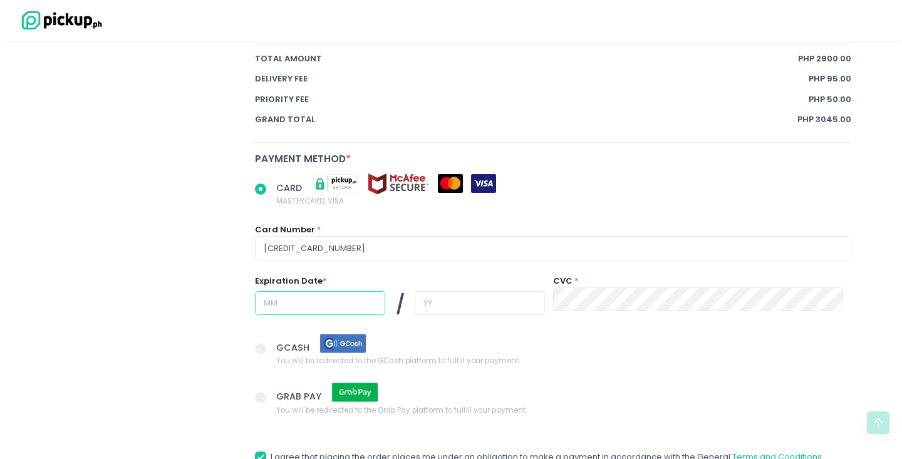
type input "03"
type input "27"
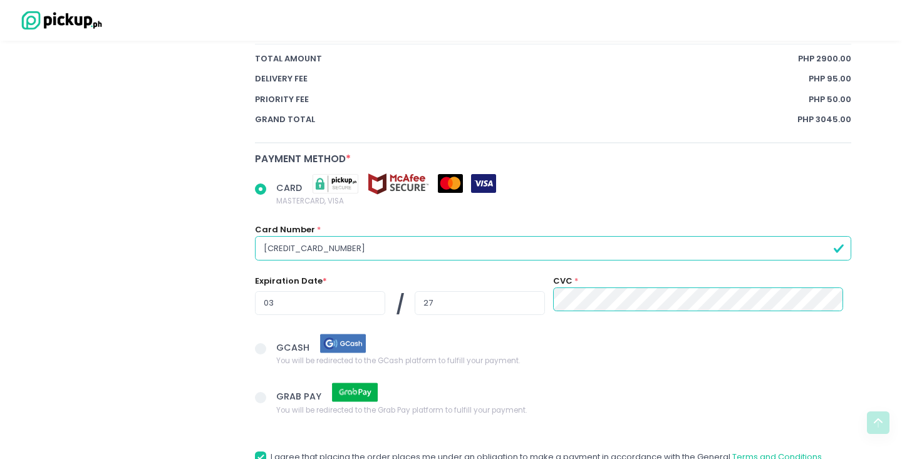
scroll to position [1067, 0]
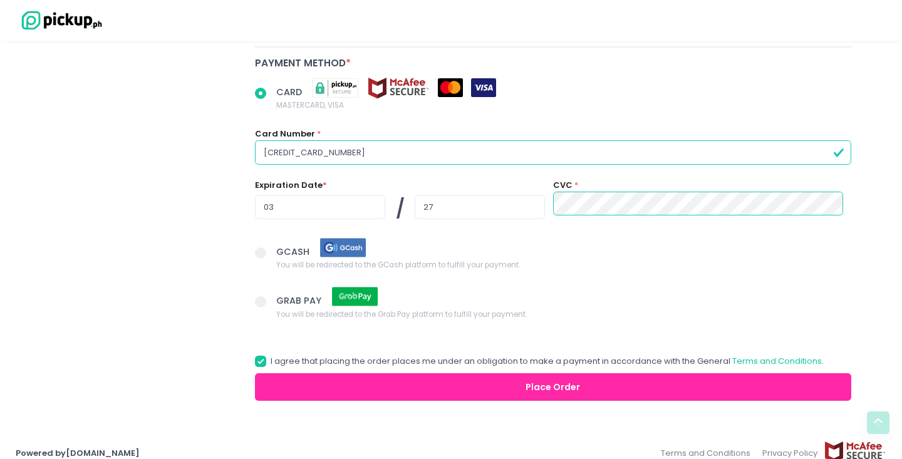
click at [535, 388] on button "Place Order" at bounding box center [553, 387] width 596 height 28
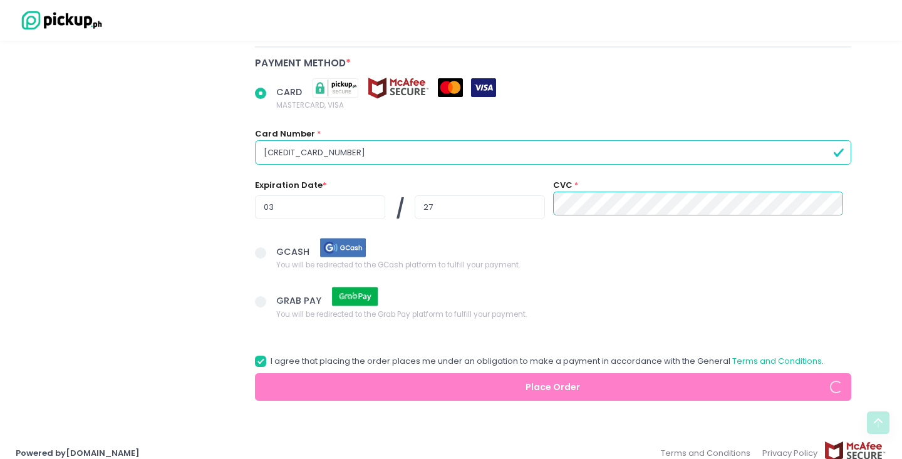
radio input "true"
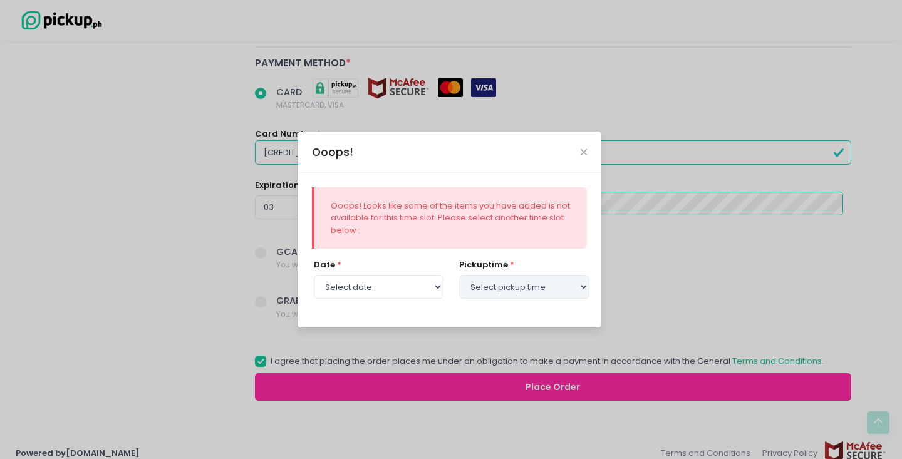
select select "[DATE]"
select select "15:00"
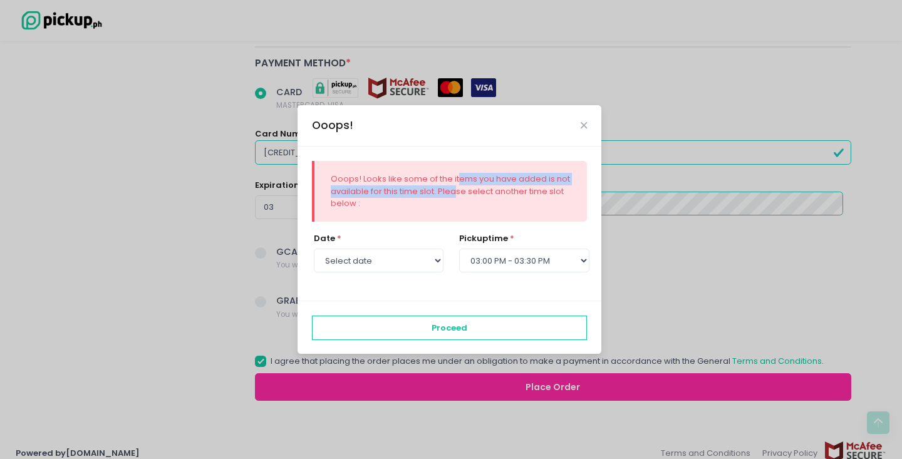
drag, startPoint x: 457, startPoint y: 180, endPoint x: 457, endPoint y: 195, distance: 15.0
click at [457, 195] on div "Ooops! Looks like some of the items you have added is not available for this ti…" at bounding box center [451, 191] width 240 height 37
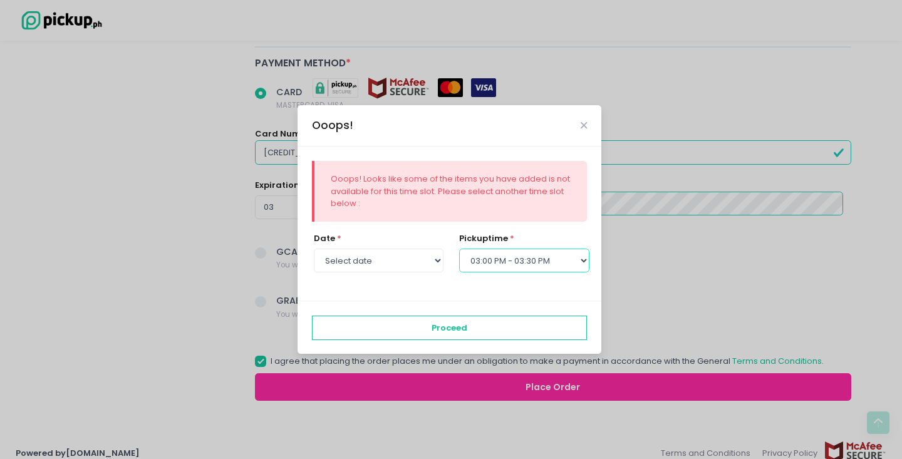
click at [488, 264] on select "Select pickup time 12:00 PM - 12:30 PM 12:30 PM - 01:00 PM 01:00 PM - 01:30 PM …" at bounding box center [524, 261] width 130 height 24
click at [459, 249] on select "Select pickup time 12:00 PM - 12:30 PM 12:30 PM - 01:00 PM 01:00 PM - 01:30 PM …" at bounding box center [524, 261] width 130 height 24
click at [522, 189] on div "Ooops! Looks like some of the items you have added is not available for this ti…" at bounding box center [451, 191] width 240 height 37
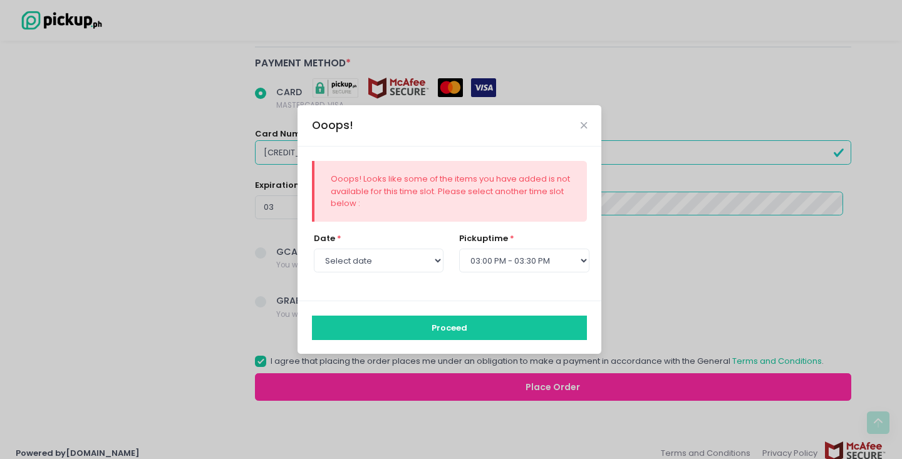
click at [492, 326] on button "Proceed" at bounding box center [450, 328] width 276 height 24
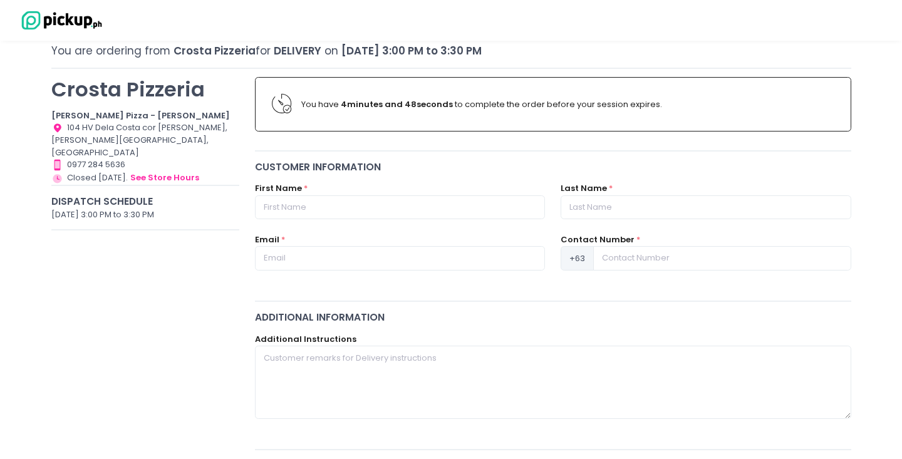
scroll to position [70, 0]
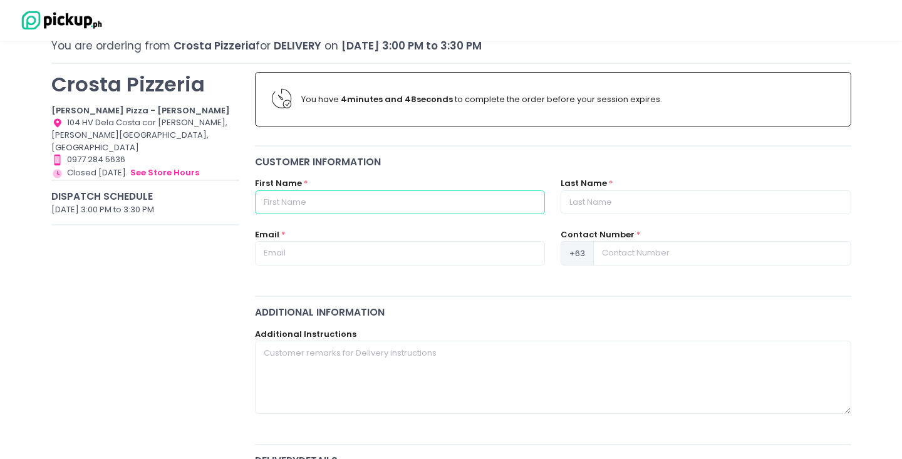
click at [466, 195] on input "text" at bounding box center [400, 202] width 290 height 24
type input "[PERSON_NAME]"
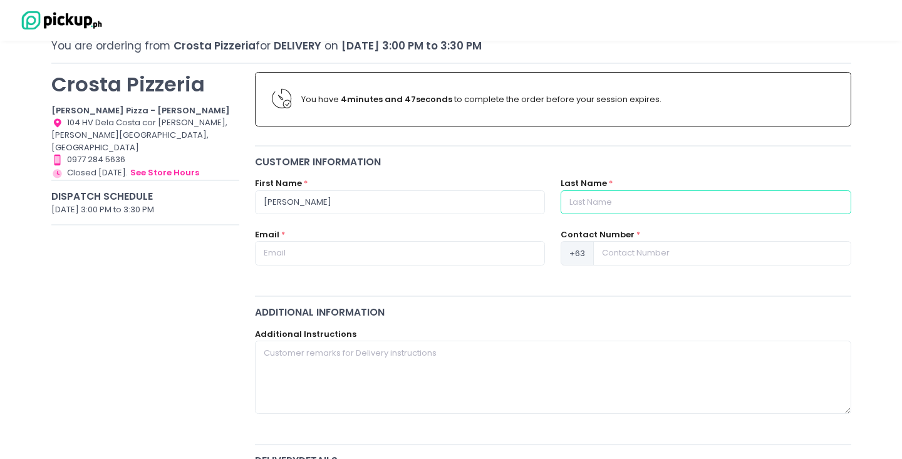
type input "[PERSON_NAME]"
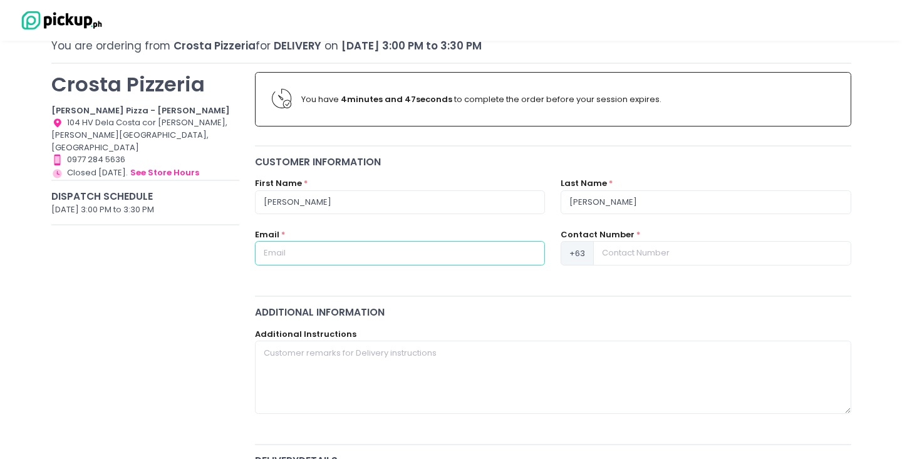
type input "[EMAIL_ADDRESS][DOMAIN_NAME]"
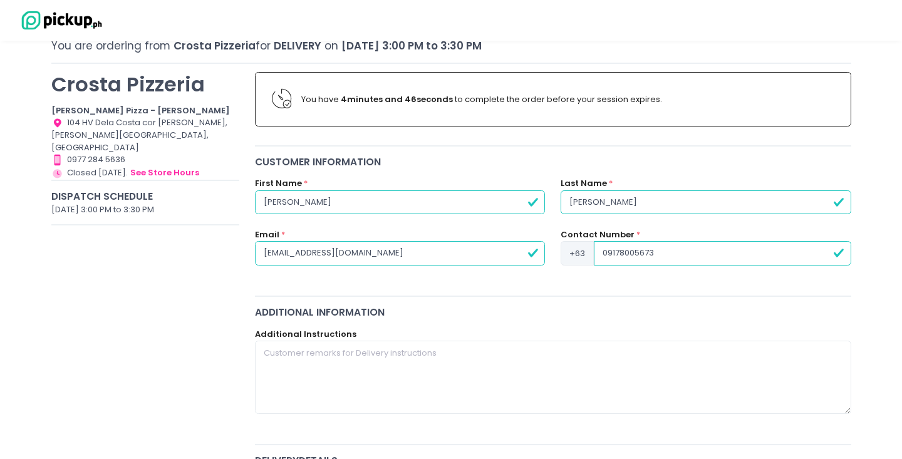
click at [606, 254] on input "09178005673" at bounding box center [722, 253] width 257 height 24
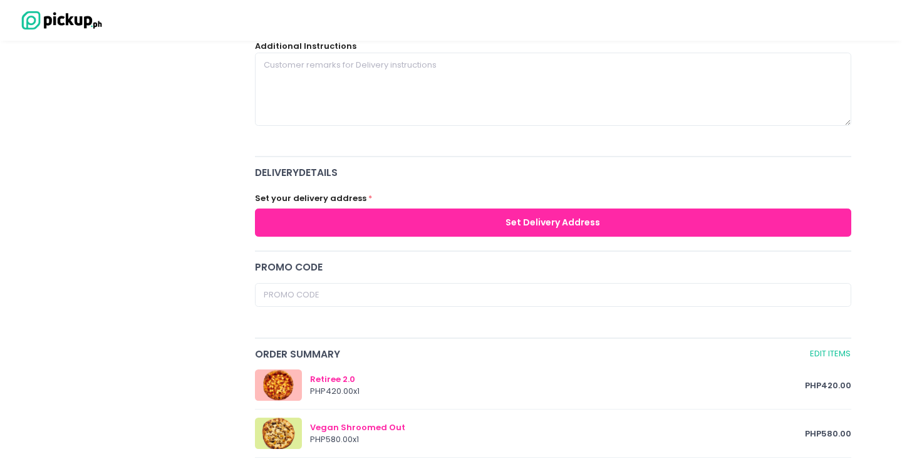
scroll to position [389, 0]
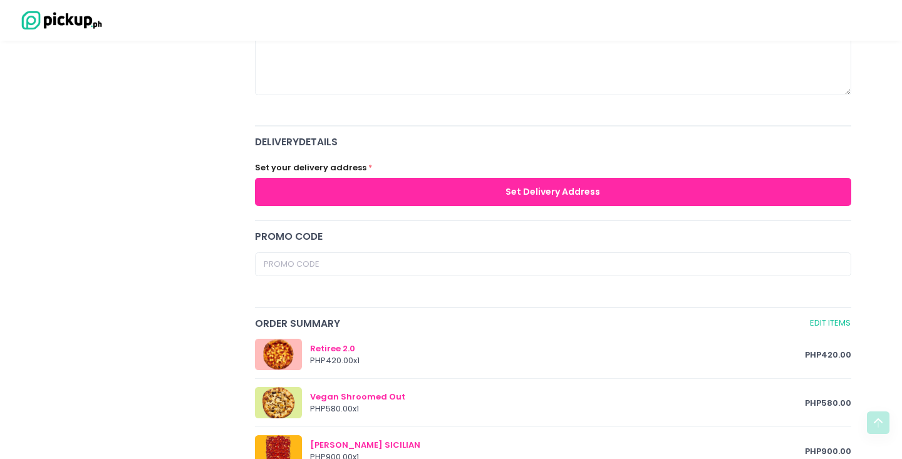
type input "9178005673"
click at [554, 207] on div "Set your delivery address * Set Delivery Address" at bounding box center [553, 181] width 612 height 63
click at [550, 199] on button "Set Delivery Address" at bounding box center [553, 192] width 596 height 28
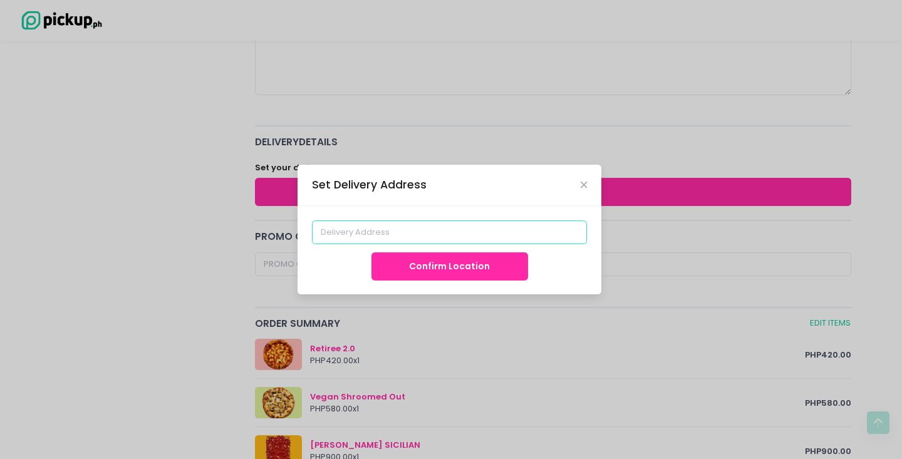
click at [483, 235] on input at bounding box center [450, 232] width 276 height 24
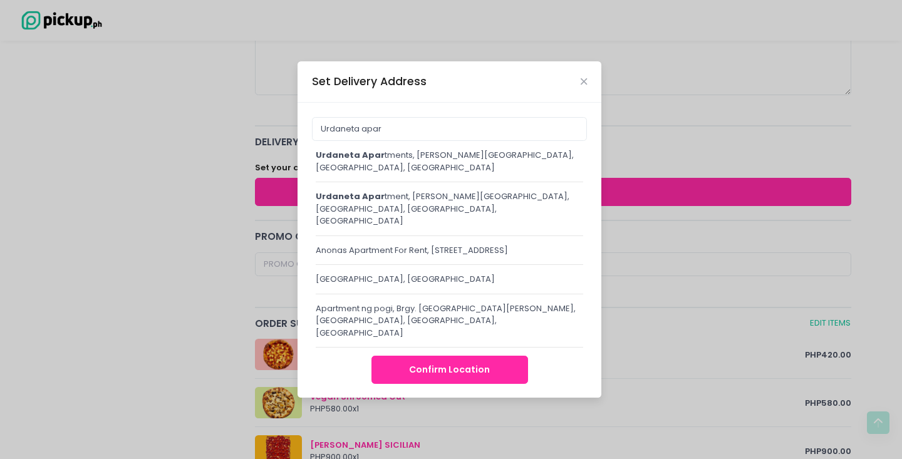
click at [448, 196] on div "Urdaneta apar tment, [PERSON_NAME][GEOGRAPHIC_DATA], [GEOGRAPHIC_DATA], [GEOGRA…" at bounding box center [449, 208] width 267 height 37
type input "[GEOGRAPHIC_DATA][PERSON_NAME], [GEOGRAPHIC_DATA], [GEOGRAPHIC_DATA]"
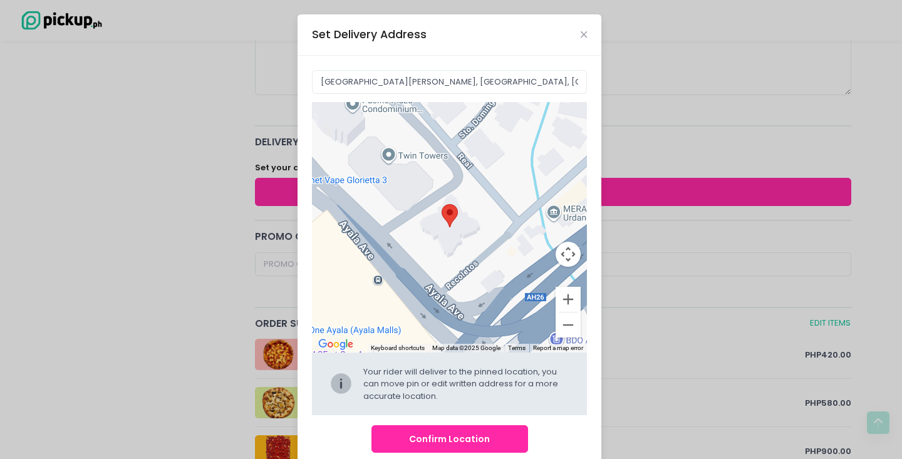
click at [463, 436] on button "Confirm Location" at bounding box center [449, 439] width 157 height 28
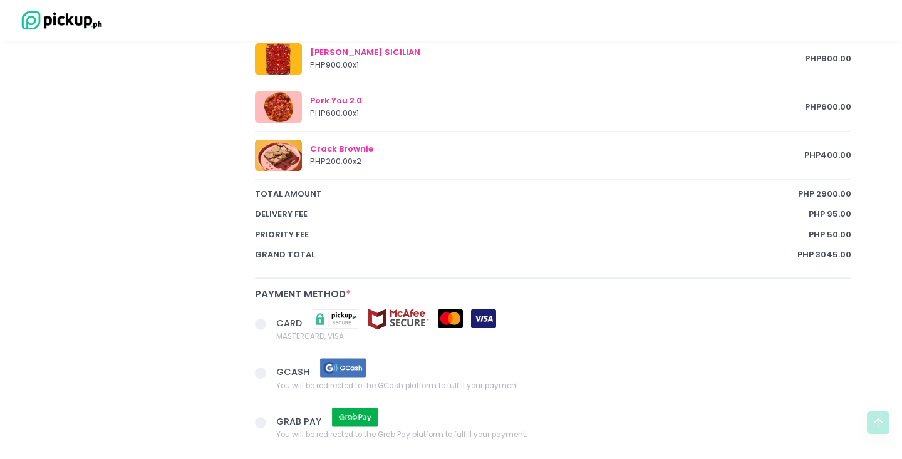
scroll to position [871, 0]
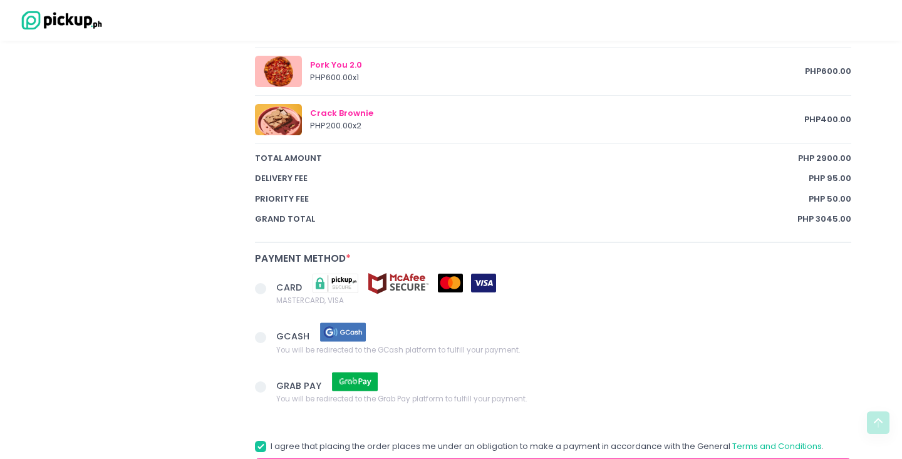
click at [268, 294] on span at bounding box center [265, 290] width 21 height 18
click at [271, 291] on input "CARD MASTERCARD, VISA" at bounding box center [275, 286] width 8 height 8
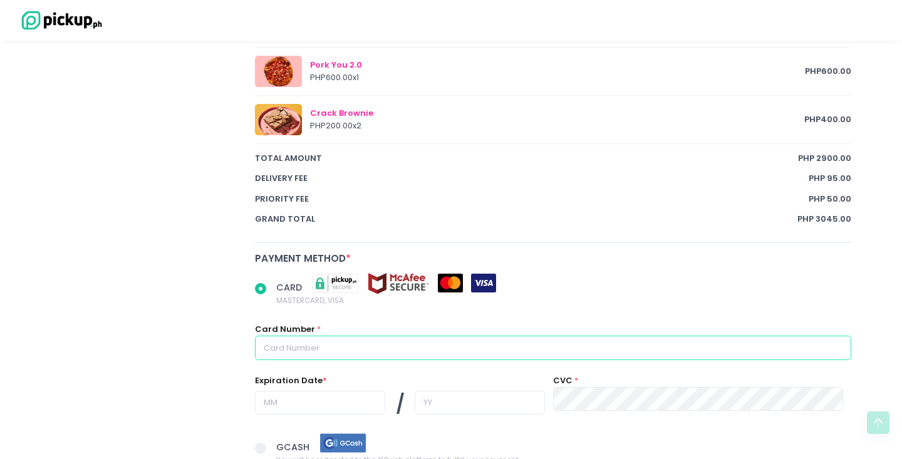
radio input "true"
click at [297, 342] on input "text" at bounding box center [553, 348] width 596 height 24
type input "[CREDIT_CARD_NUMBER]"
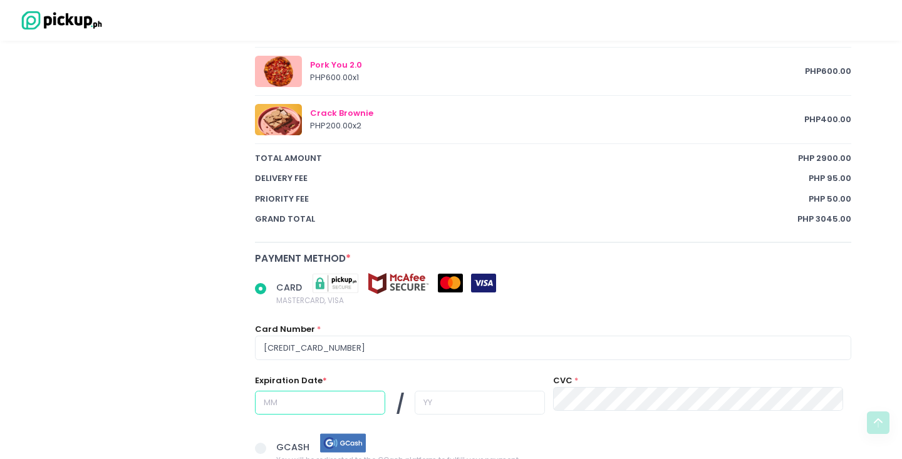
type input "03"
type input "27"
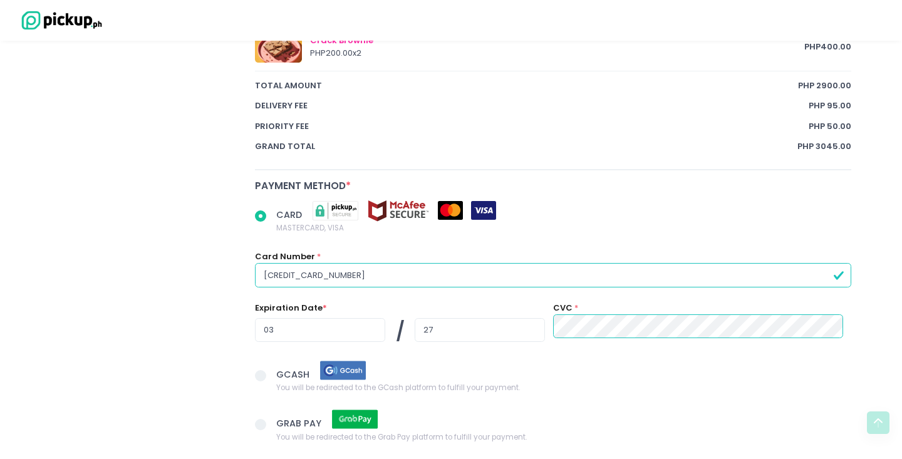
scroll to position [1081, 0]
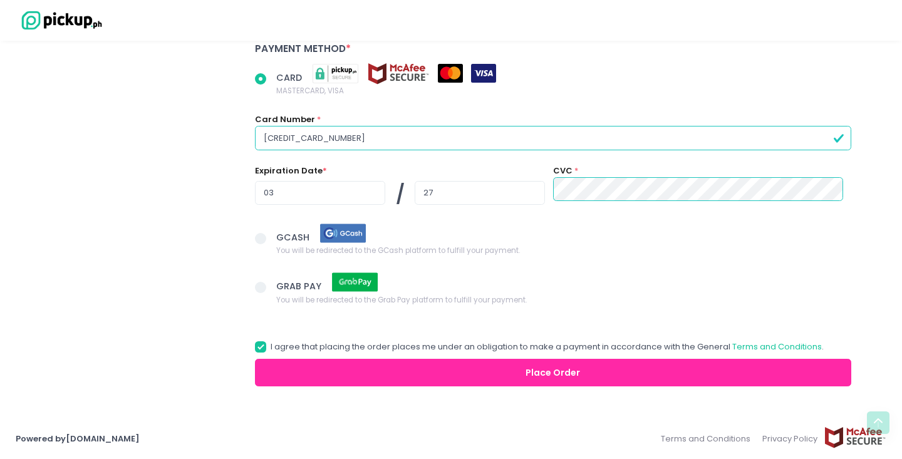
click at [564, 362] on button "Place Order" at bounding box center [553, 373] width 596 height 28
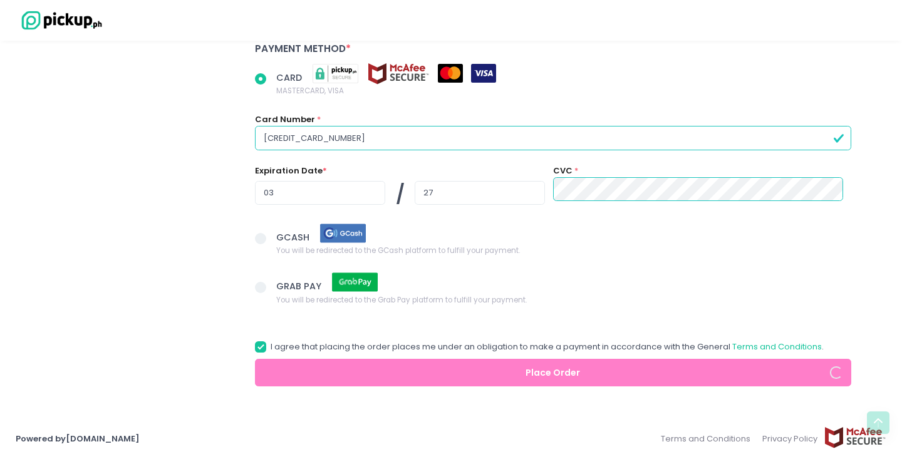
radio input "true"
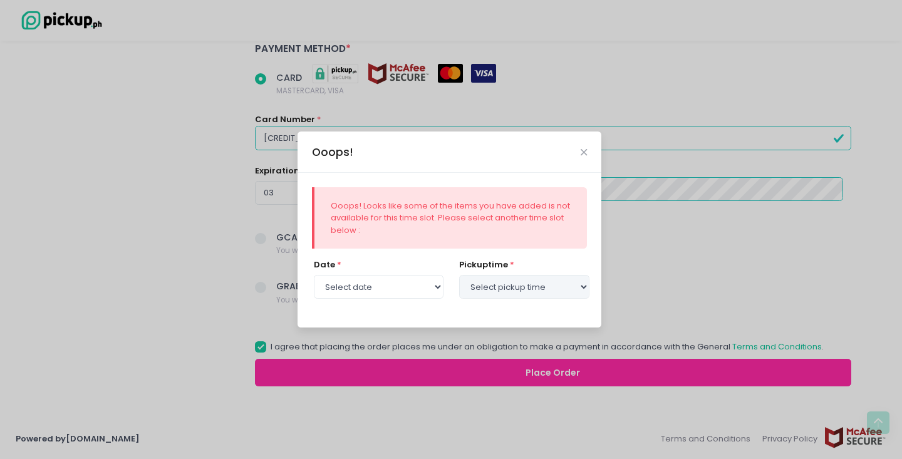
select select "[DATE]"
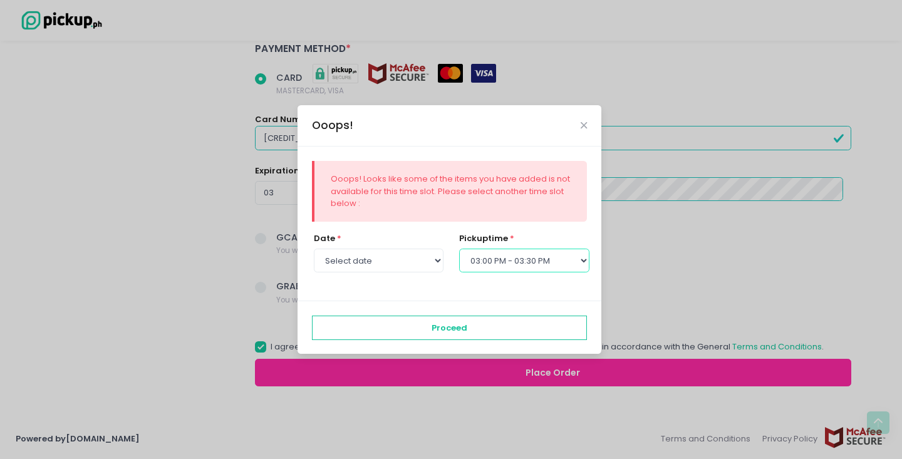
click at [524, 262] on select "Select pickup time 12:00 PM - 12:30 PM 12:30 PM - 01:00 PM 01:00 PM - 01:30 PM …" at bounding box center [524, 261] width 130 height 24
select select "14:30"
click at [459, 249] on select "Select pickup time 12:00 PM - 12:30 PM 12:30 PM - 01:00 PM 01:00 PM - 01:30 PM …" at bounding box center [524, 261] width 130 height 24
click at [520, 267] on select "Select pickup time 12:00 PM - 12:30 PM 12:30 PM - 01:00 PM 01:00 PM - 01:30 PM …" at bounding box center [524, 261] width 130 height 24
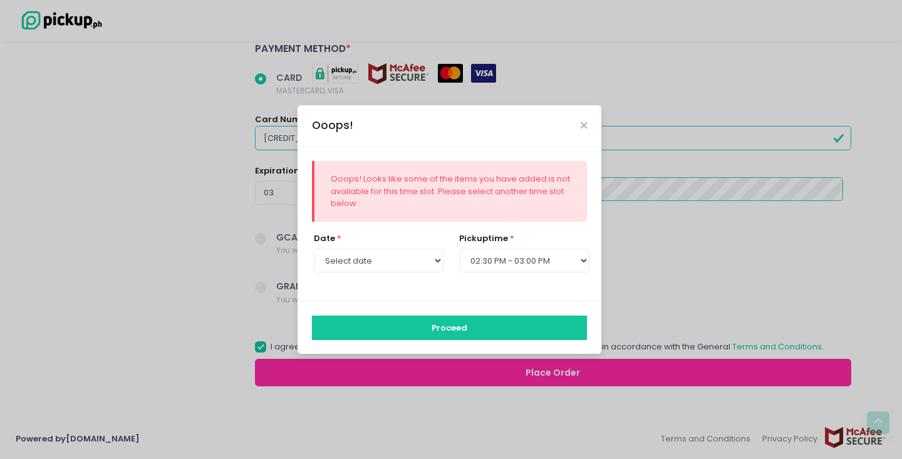
click at [426, 323] on button "Proceed" at bounding box center [450, 328] width 276 height 24
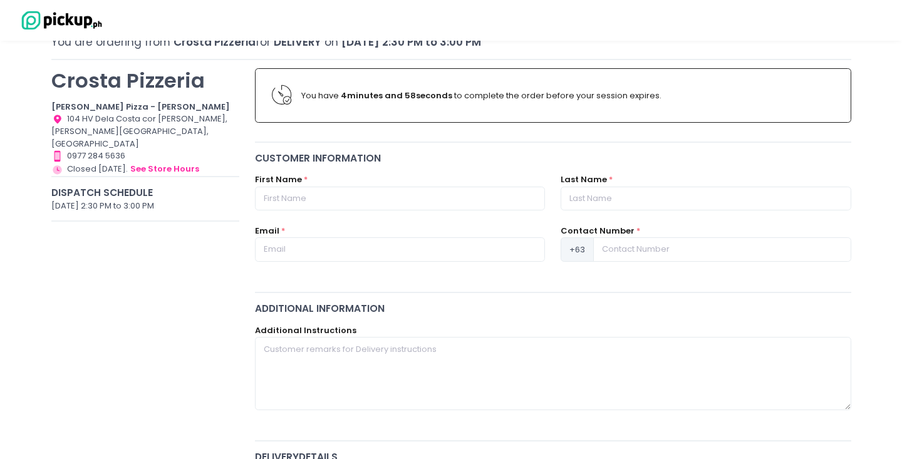
scroll to position [75, 0]
click at [393, 205] on input "text" at bounding box center [400, 197] width 290 height 24
type input "[PERSON_NAME]"
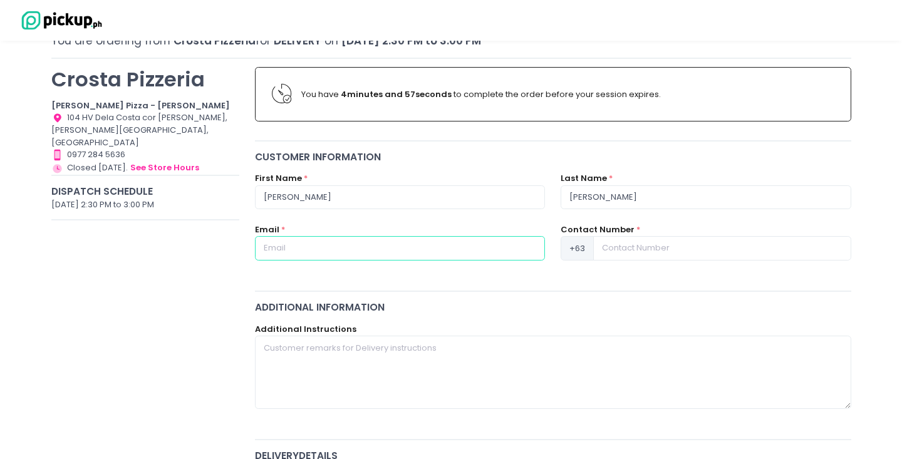
type input "[EMAIL_ADDRESS][DOMAIN_NAME]"
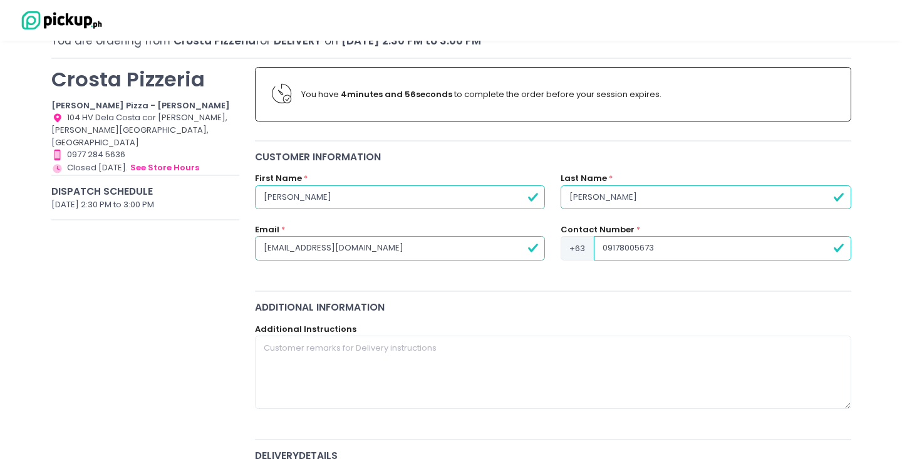
click at [608, 249] on input "09178005673" at bounding box center [722, 248] width 257 height 24
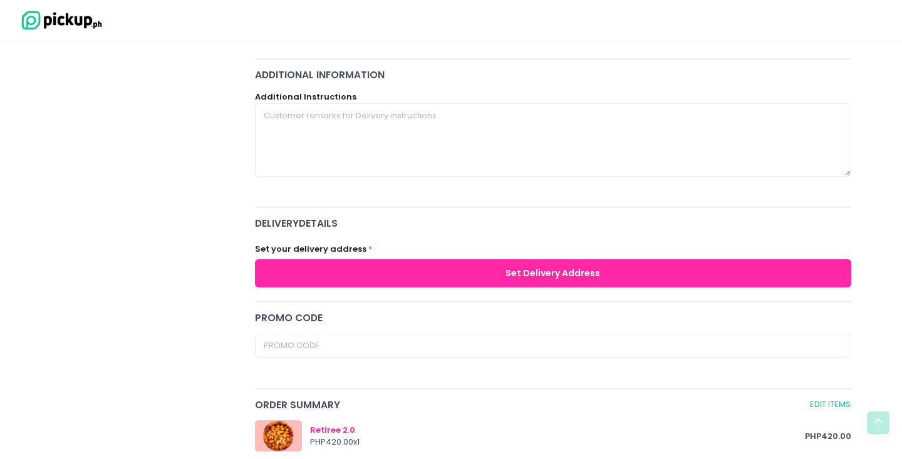
scroll to position [307, 0]
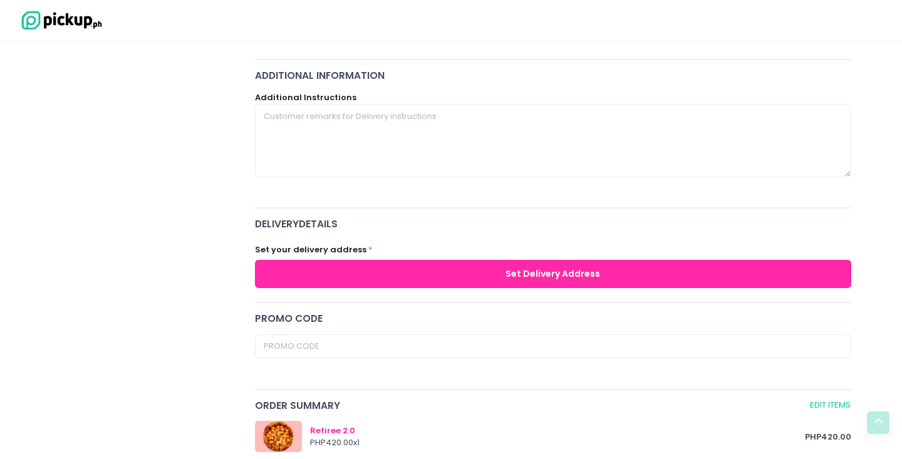
type input "9178005673"
click at [597, 259] on div "Set your delivery address * Set Delivery Address" at bounding box center [553, 262] width 612 height 50
click at [587, 274] on button "Set Delivery Address" at bounding box center [553, 274] width 596 height 28
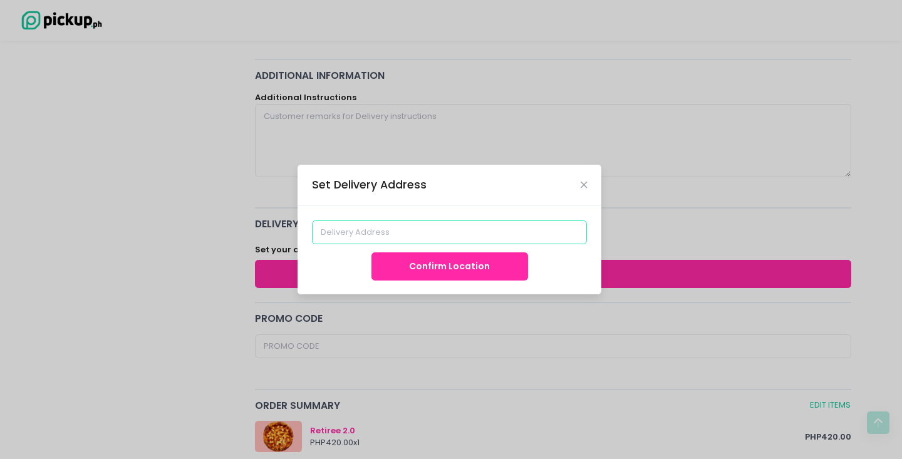
click at [500, 232] on input at bounding box center [450, 232] width 276 height 24
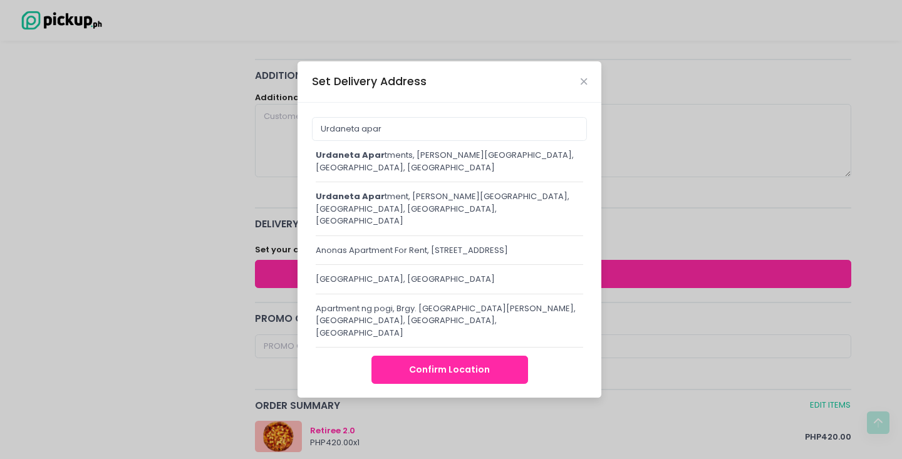
click at [429, 179] on div "Urdaneta apar tments, [PERSON_NAME][GEOGRAPHIC_DATA], [GEOGRAPHIC_DATA], [GEOGR…" at bounding box center [449, 165] width 267 height 33
type input "Urdaneta Apartments, [PERSON_NAME][GEOGRAPHIC_DATA], [GEOGRAPHIC_DATA], [GEOGRA…"
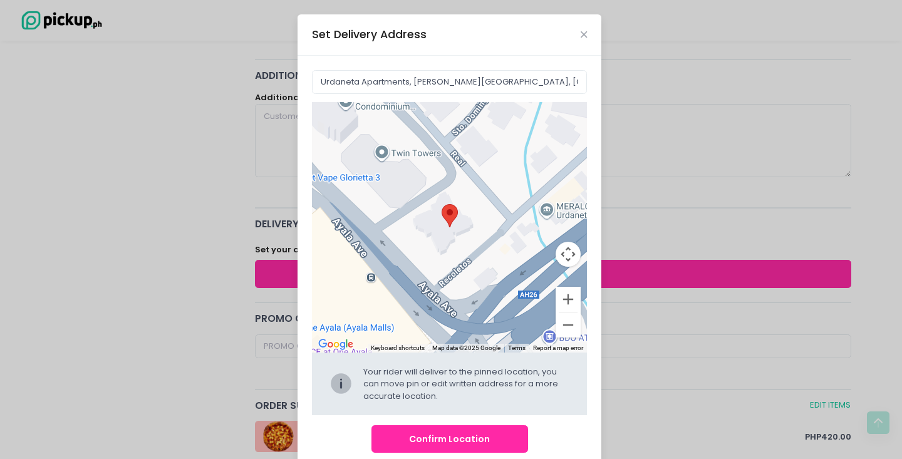
click at [445, 430] on button "Confirm Location" at bounding box center [449, 439] width 157 height 28
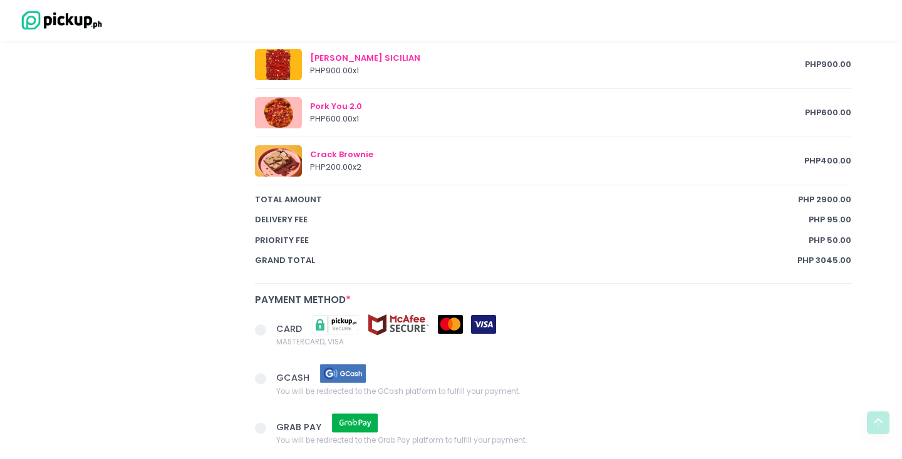
scroll to position [912, 0]
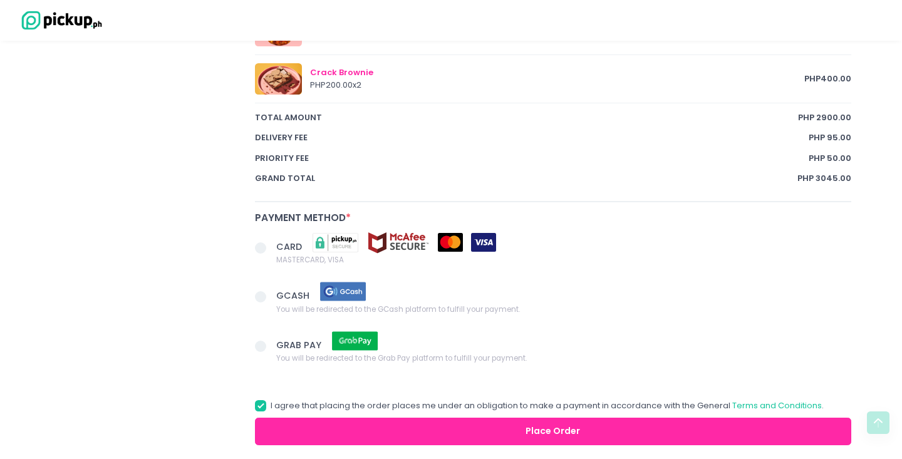
click at [274, 248] on span at bounding box center [265, 249] width 21 height 18
click at [274, 248] on input "CARD MASTERCARD, VISA" at bounding box center [275, 246] width 8 height 8
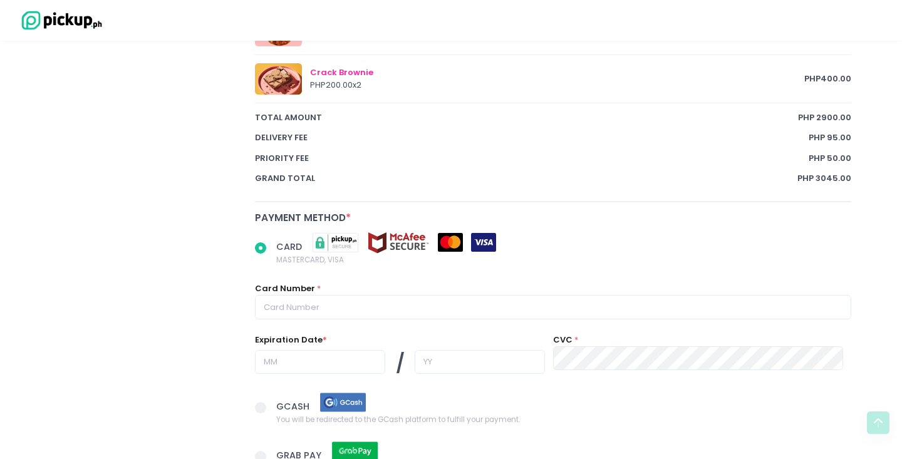
radio input "true"
click at [376, 291] on div "Card Number *" at bounding box center [553, 300] width 596 height 37
click at [376, 299] on input "text" at bounding box center [553, 307] width 596 height 24
type input "[CREDIT_CARD_NUMBER]"
type input "03"
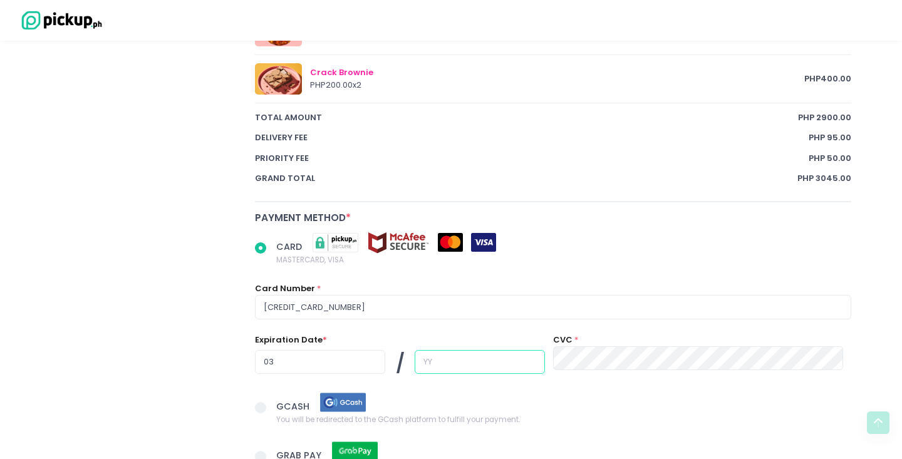
type input "27"
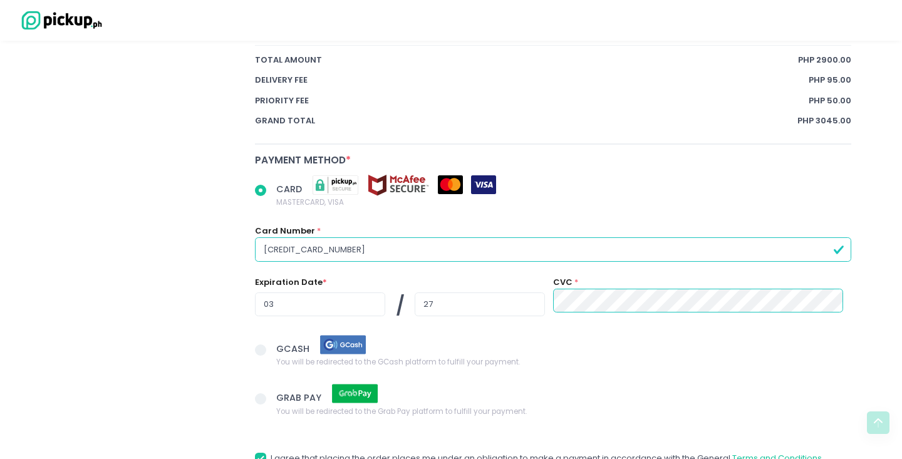
scroll to position [1081, 0]
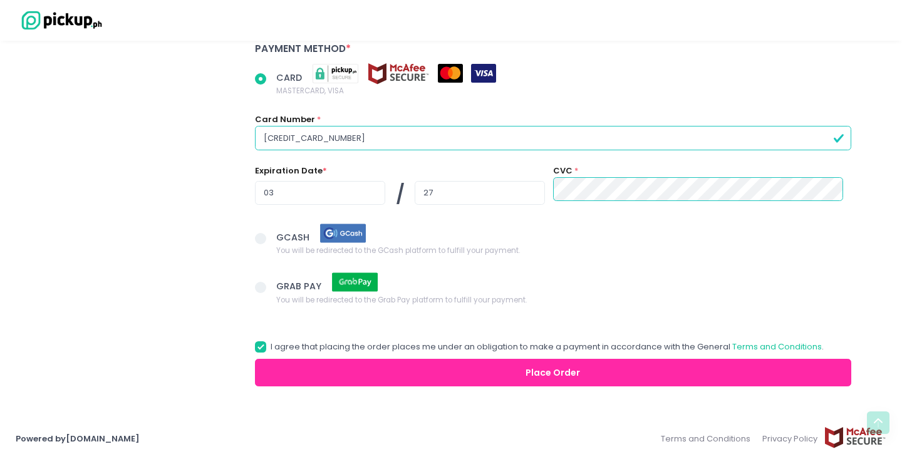
click at [549, 370] on button "Place Order" at bounding box center [553, 373] width 596 height 28
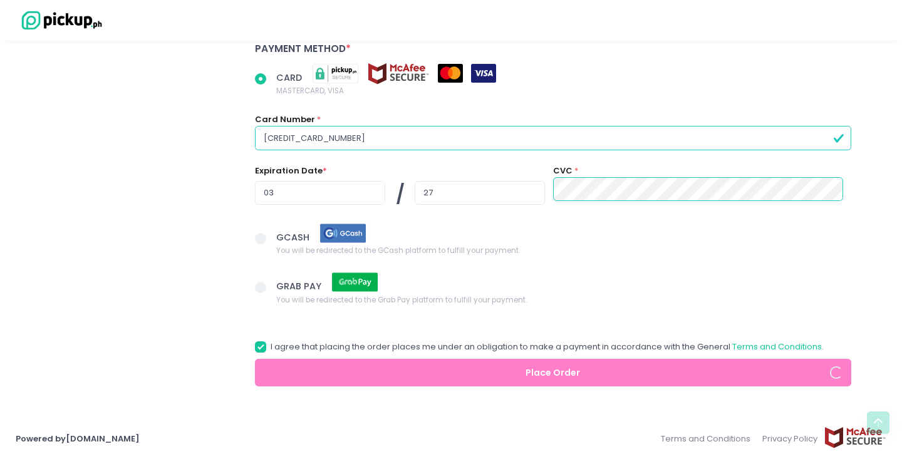
radio input "true"
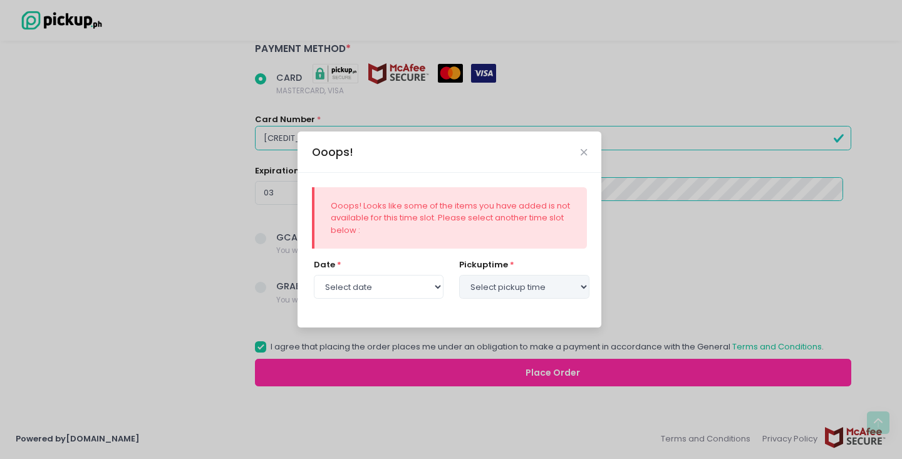
select select "[DATE]"
select select "14:30"
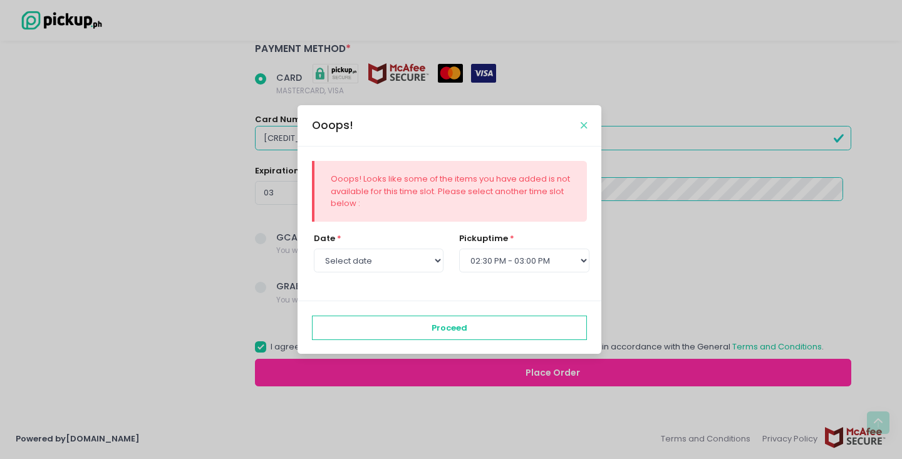
click at [581, 125] on icon "Close" at bounding box center [584, 125] width 6 height 9
radio input "true"
